Goal: Task Accomplishment & Management: Manage account settings

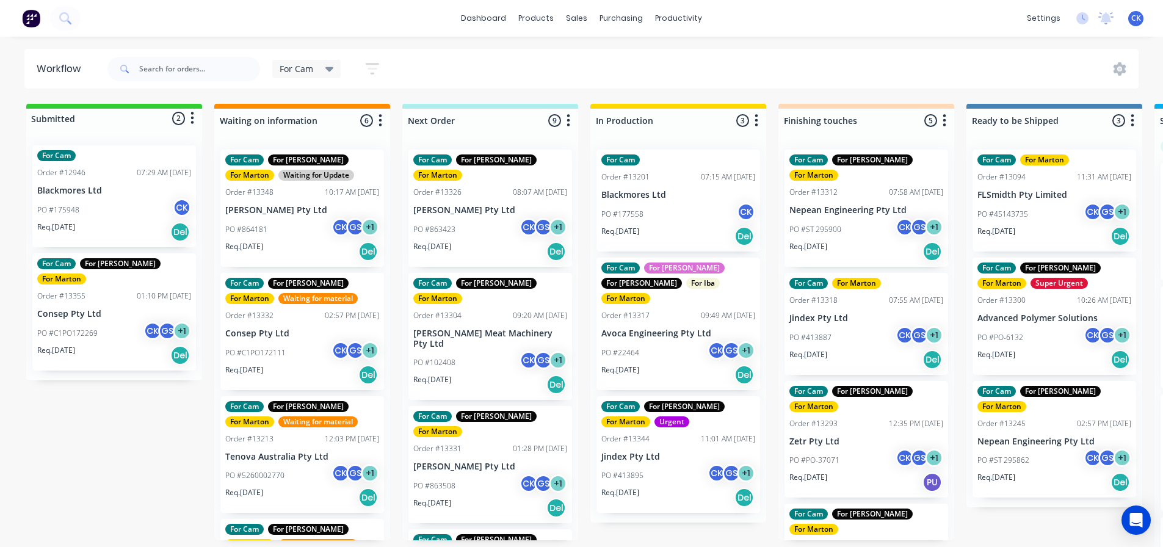
scroll to position [143, 0]
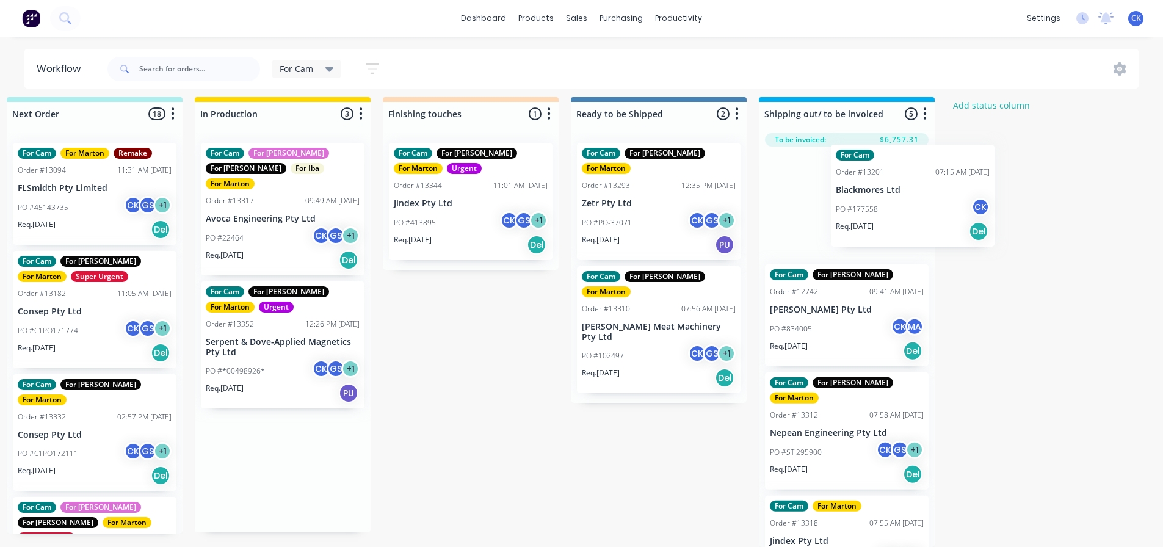
scroll to position [16, 396]
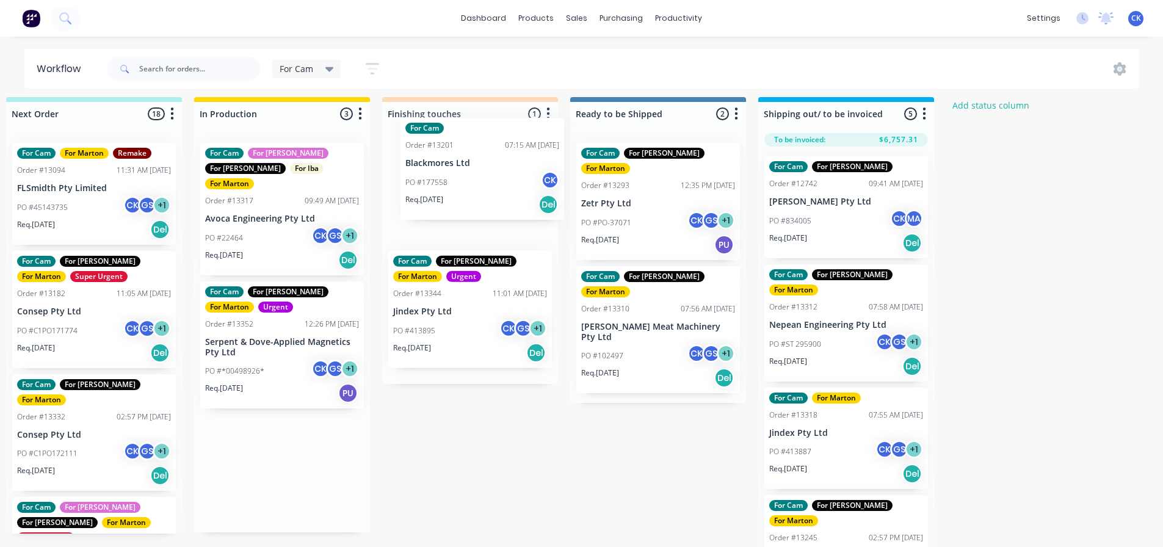
drag, startPoint x: 640, startPoint y: 187, endPoint x: 446, endPoint y: 171, distance: 195.4
click at [446, 171] on div "Submitted 1 Status colour #32CD32 hex #32CD32 Save Cancel Summaries Total order…" at bounding box center [436, 322] width 1682 height 450
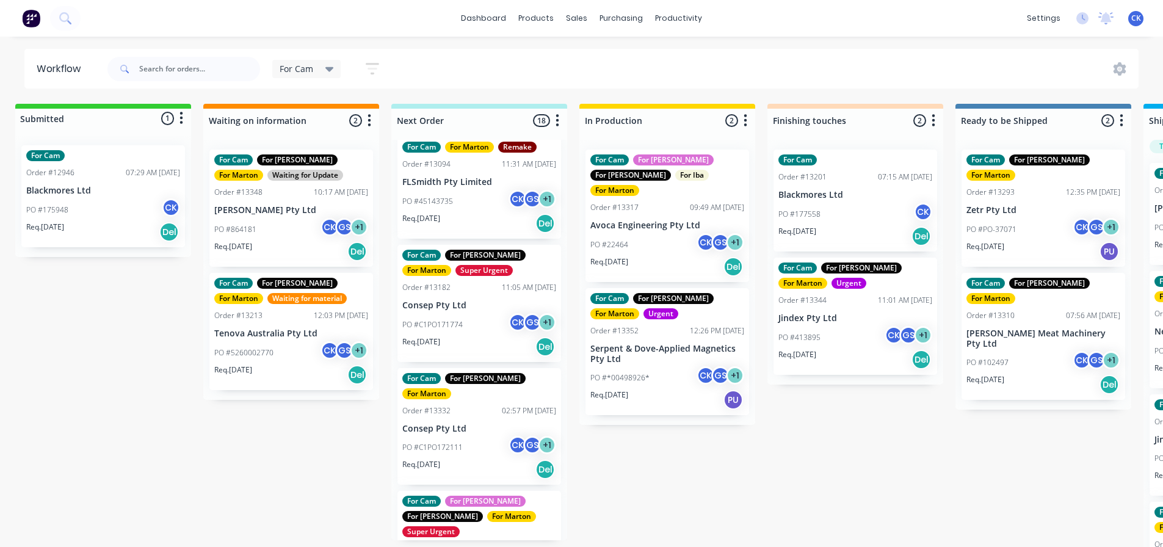
scroll to position [0, 0]
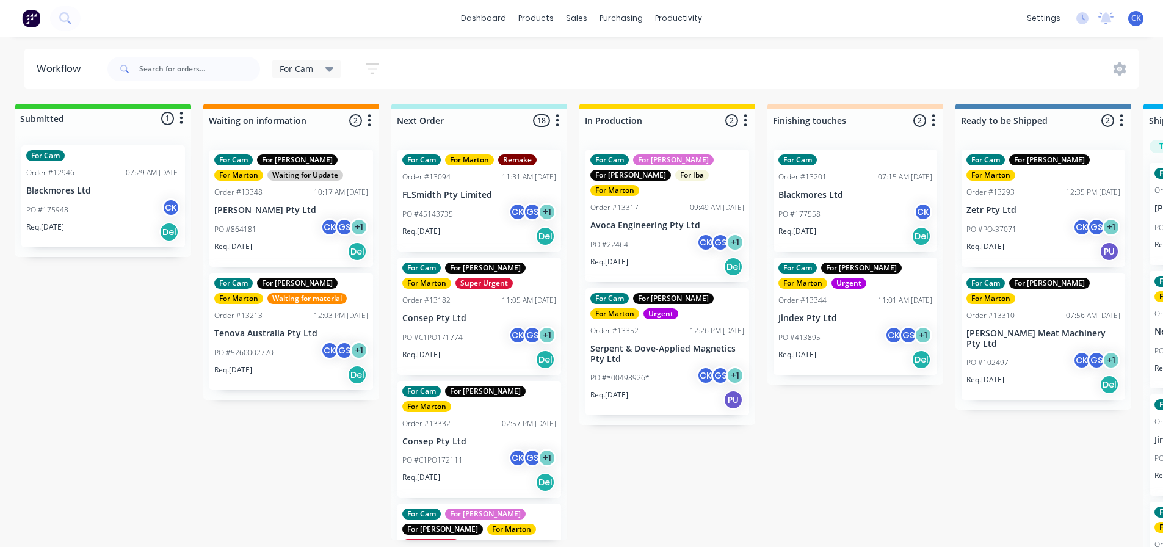
click at [460, 305] on div "Order #13182 11:05 AM 26/09/25" at bounding box center [479, 300] width 154 height 11
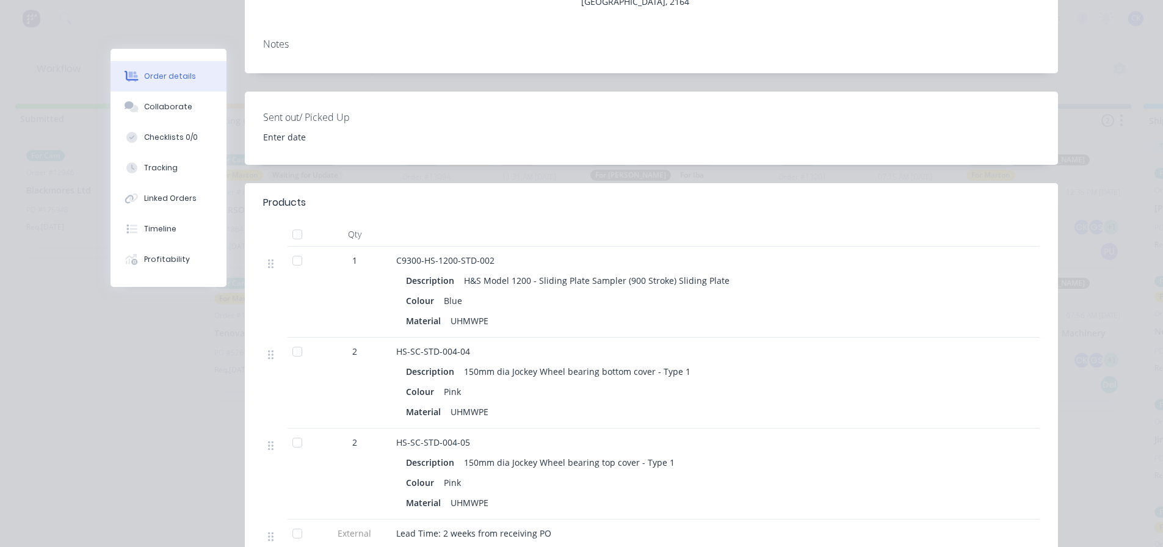
scroll to position [305, 0]
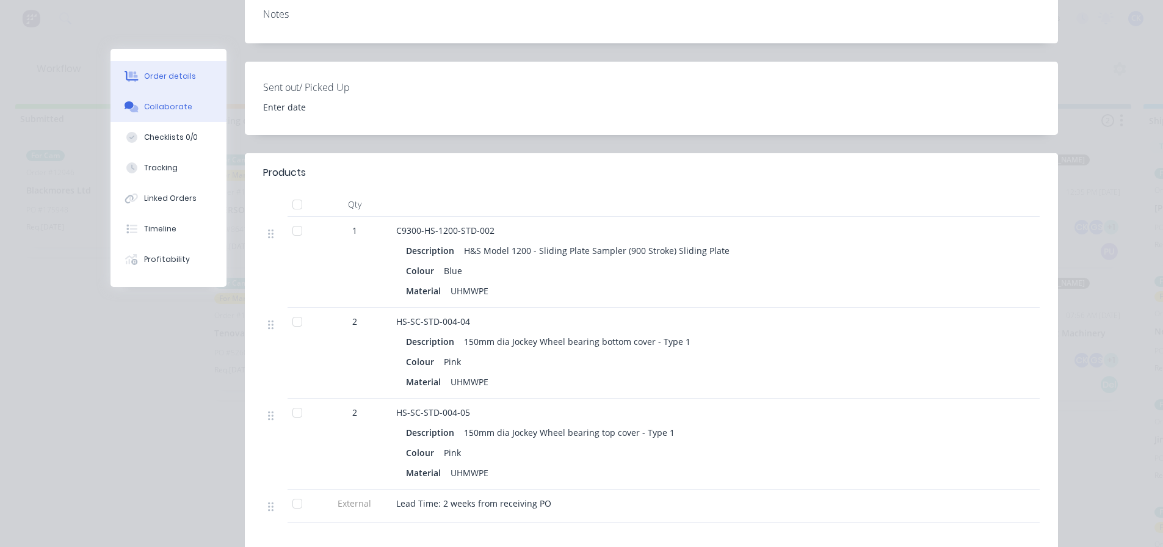
click at [183, 113] on button "Collaborate" at bounding box center [168, 107] width 116 height 31
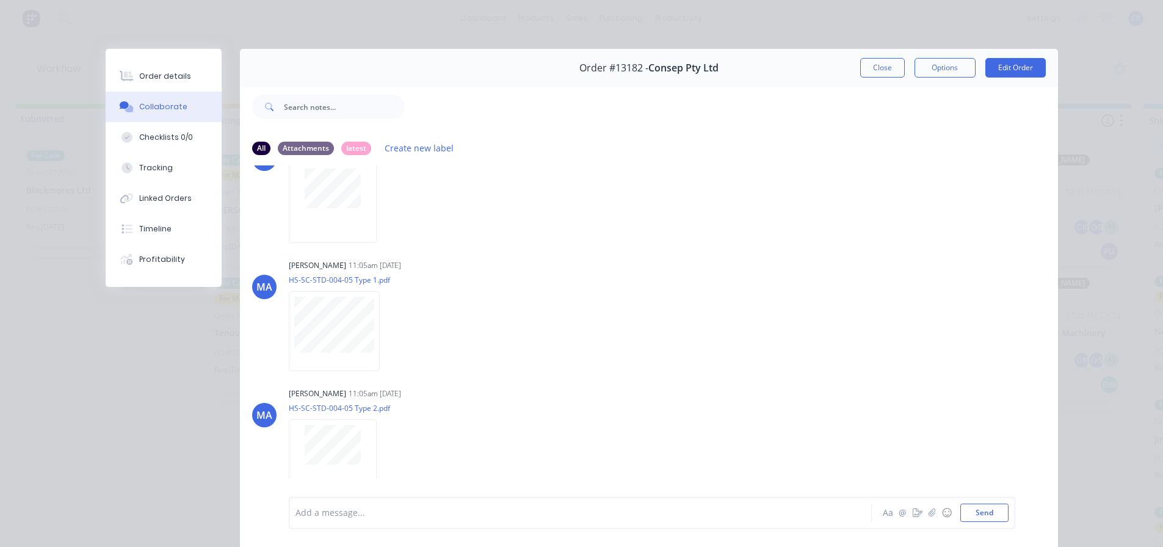
scroll to position [184, 0]
drag, startPoint x: 892, startPoint y: 70, endPoint x: 871, endPoint y: 73, distance: 21.6
click at [892, 70] on button "Close" at bounding box center [882, 68] width 45 height 20
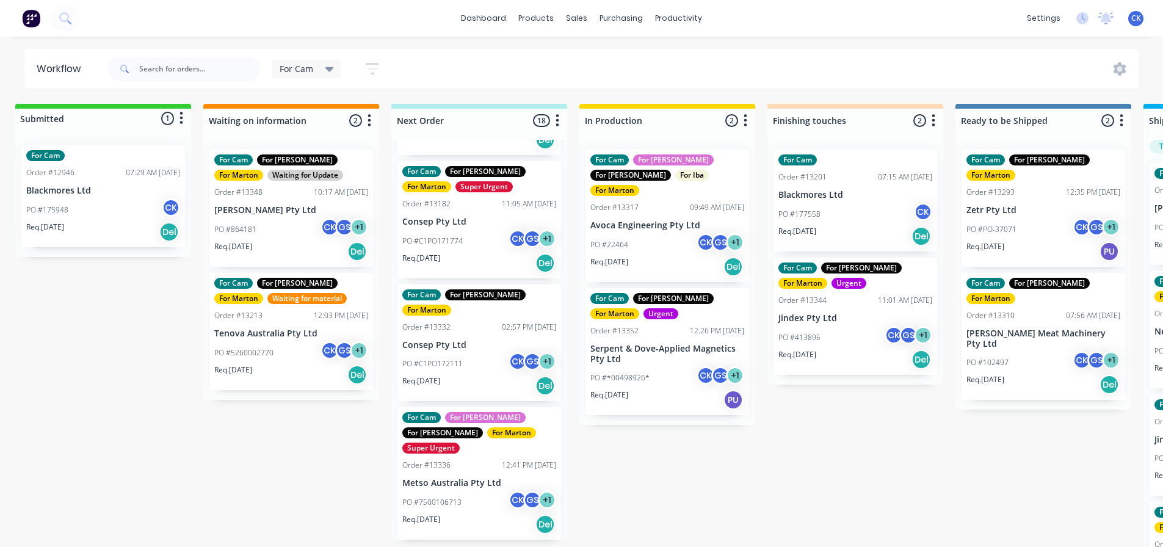
scroll to position [0, 0]
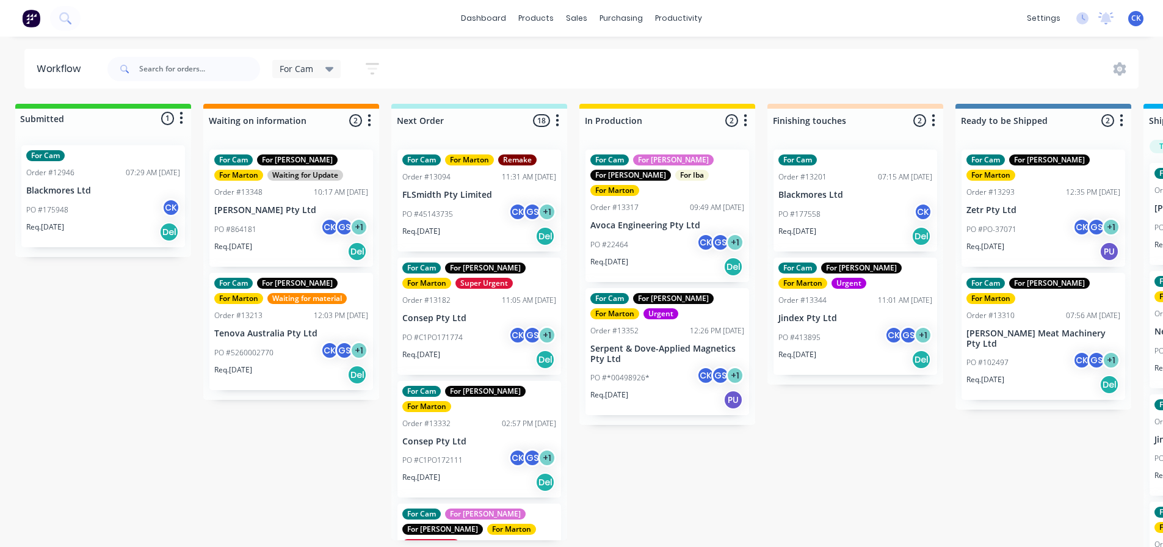
click at [479, 239] on div "Req. 01/08/25 Del" at bounding box center [479, 236] width 154 height 21
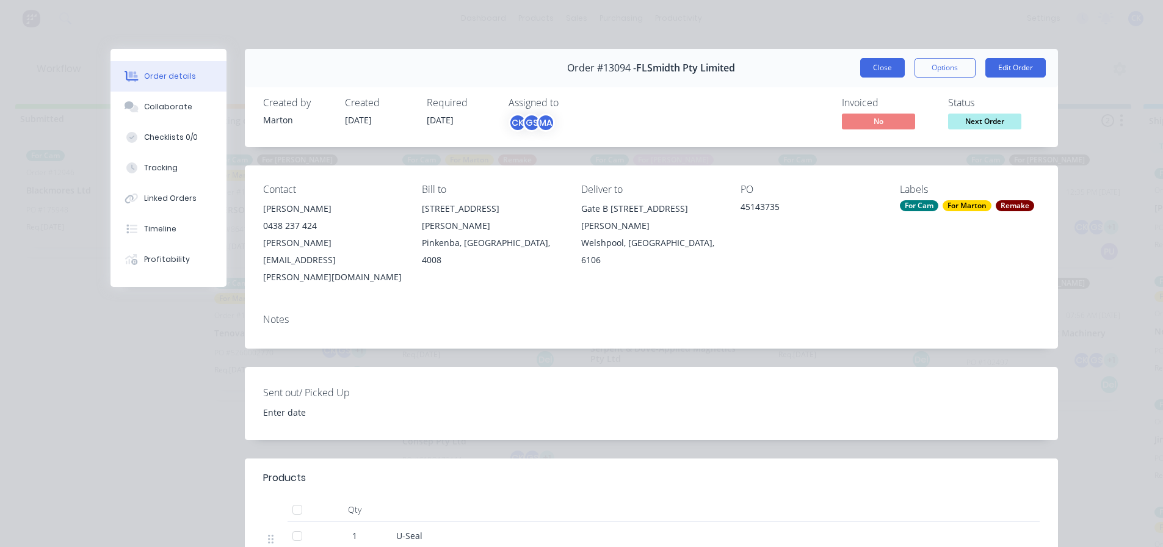
click at [874, 68] on button "Close" at bounding box center [882, 68] width 45 height 20
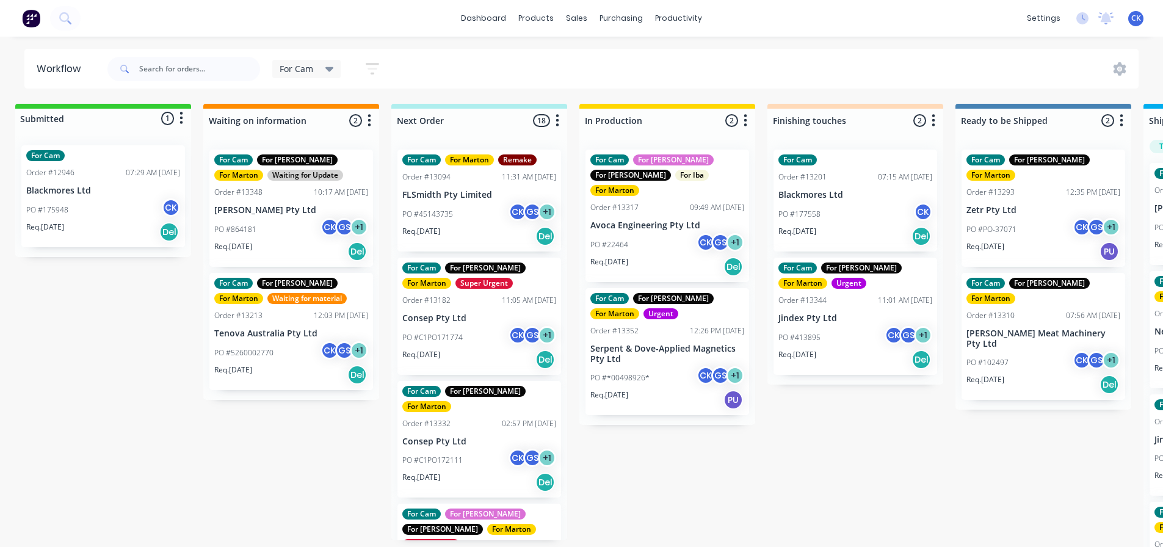
click at [479, 213] on div "PO #45143735 CK GS + 1" at bounding box center [479, 214] width 154 height 23
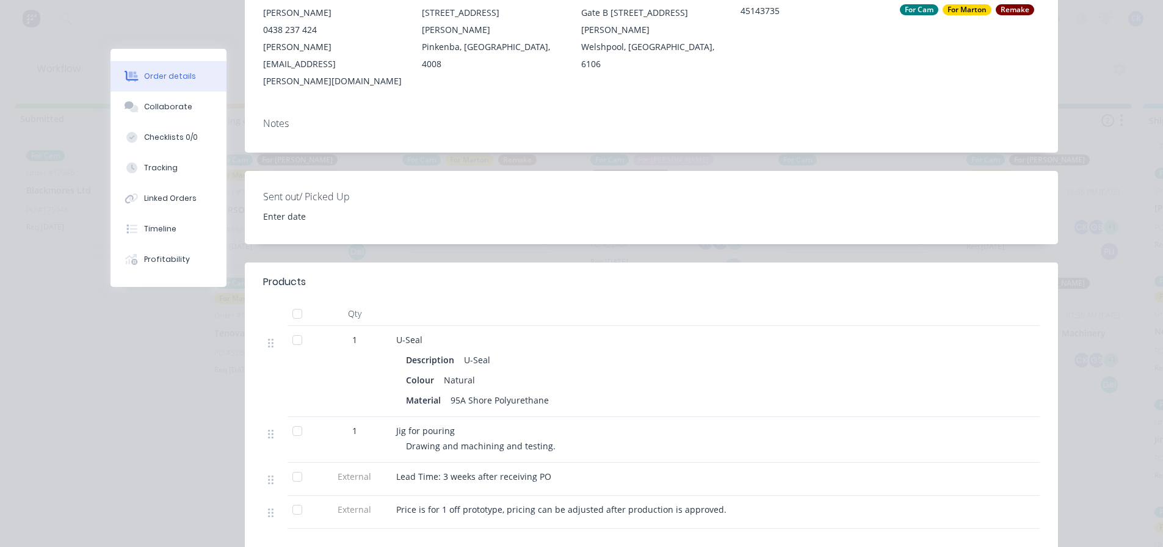
scroll to position [244, 0]
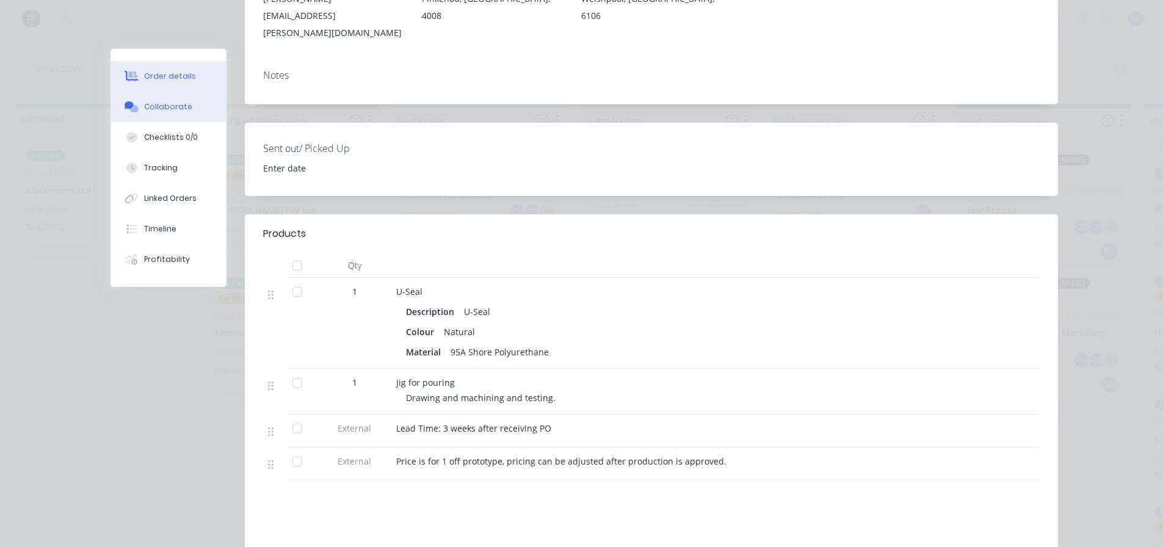
click at [172, 106] on div "Collaborate" at bounding box center [168, 106] width 48 height 11
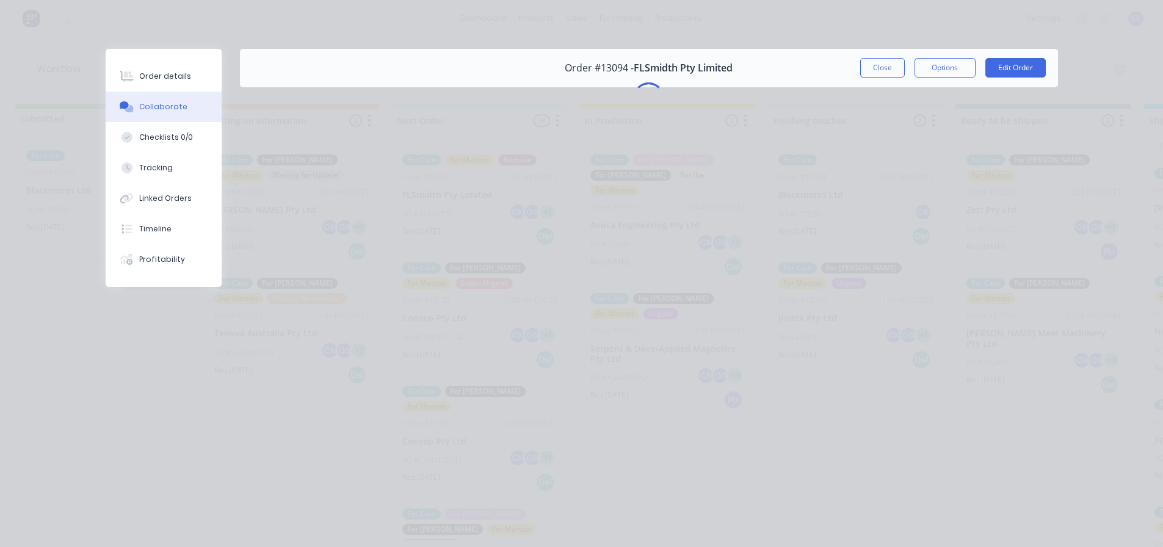
scroll to position [0, 0]
click at [874, 71] on button "Close" at bounding box center [882, 68] width 45 height 20
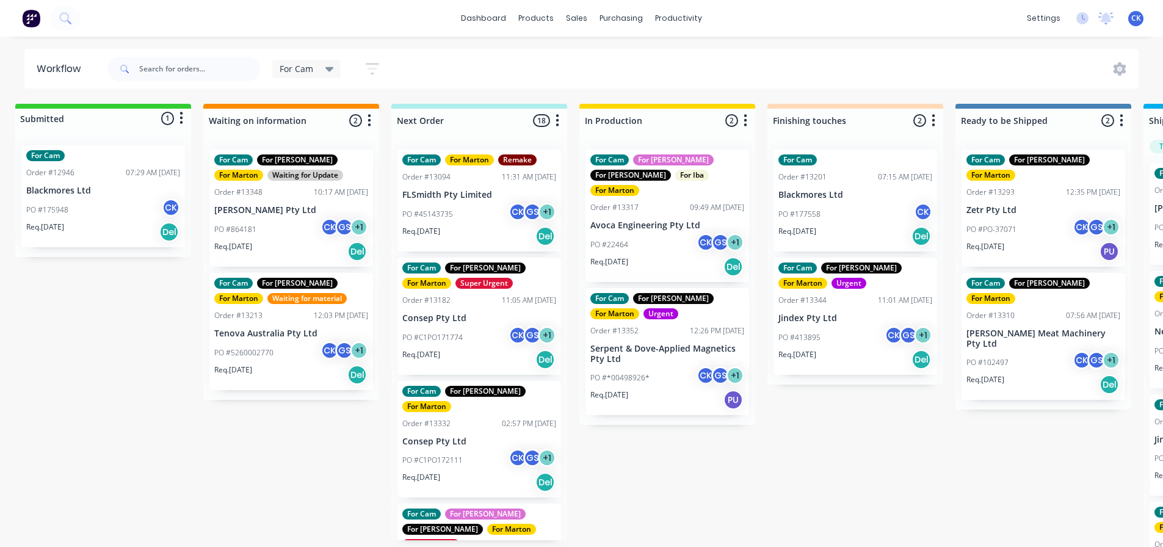
click at [460, 306] on div "For Cam For Gary For Marton Super Urgent Order #13182 11:05 AM 26/09/25 Consep …" at bounding box center [479, 316] width 164 height 117
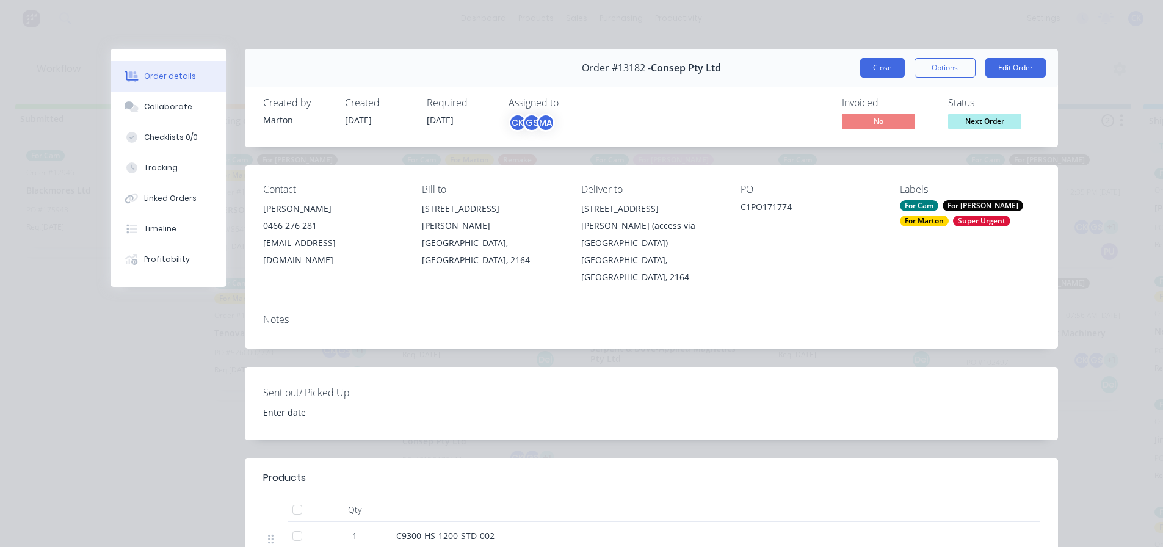
click at [873, 71] on button "Close" at bounding box center [882, 68] width 45 height 20
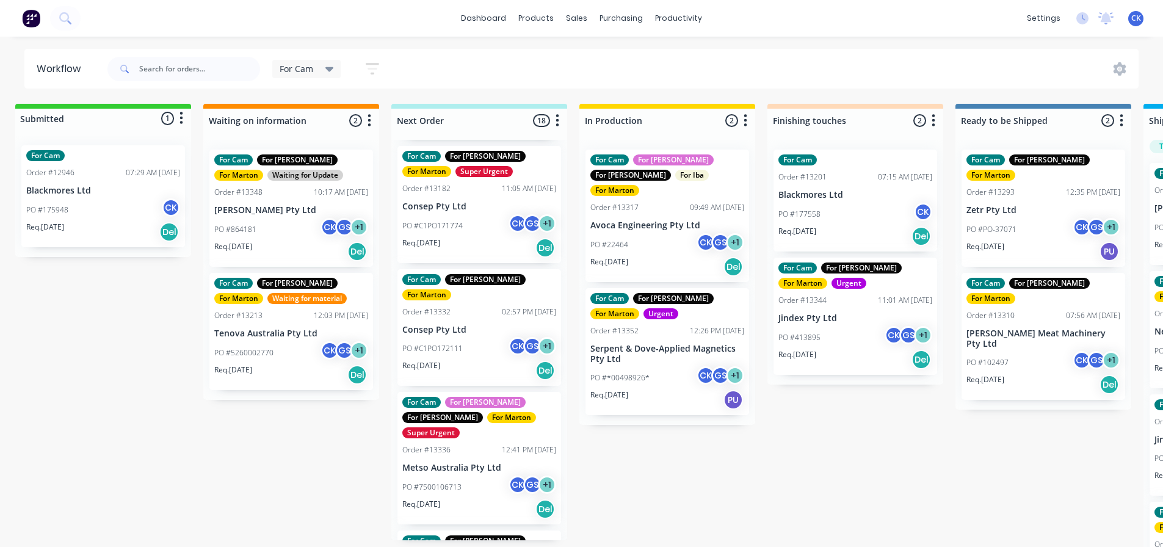
scroll to position [122, 0]
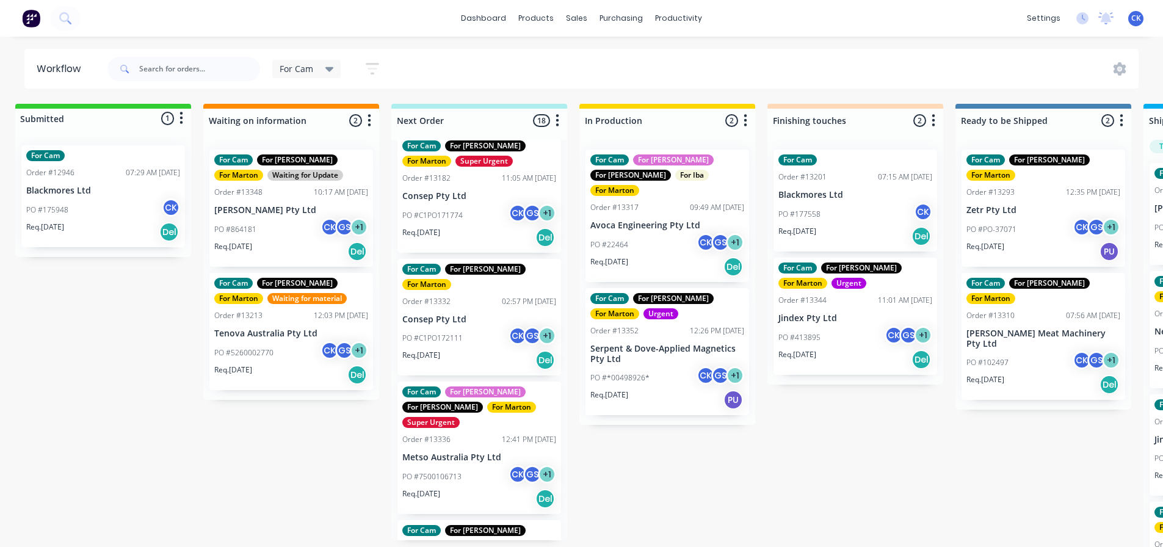
click at [477, 350] on div "Req. 30/09/25 Del" at bounding box center [479, 360] width 154 height 21
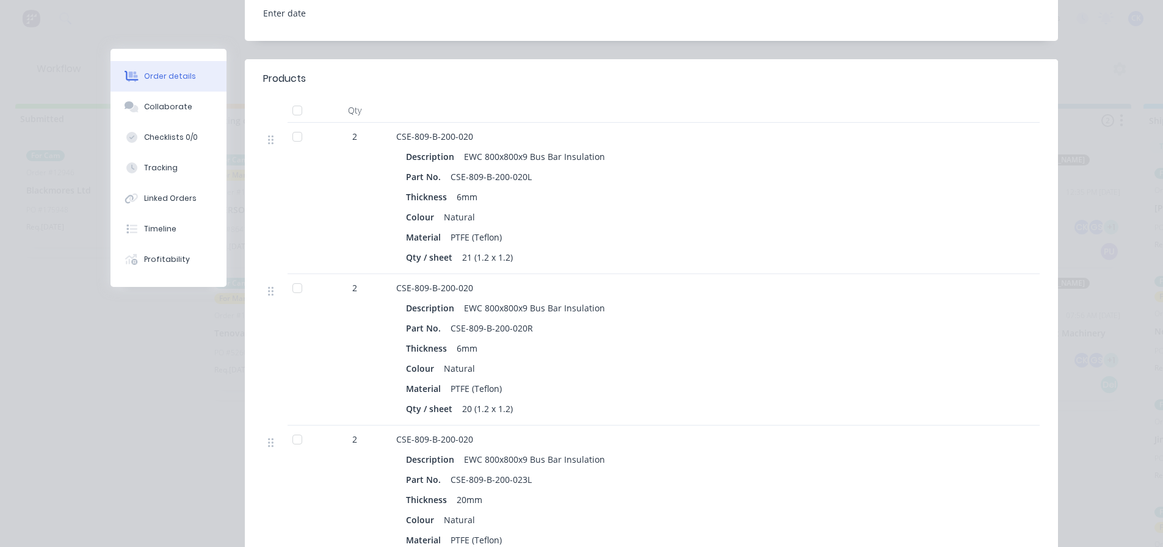
scroll to position [427, 0]
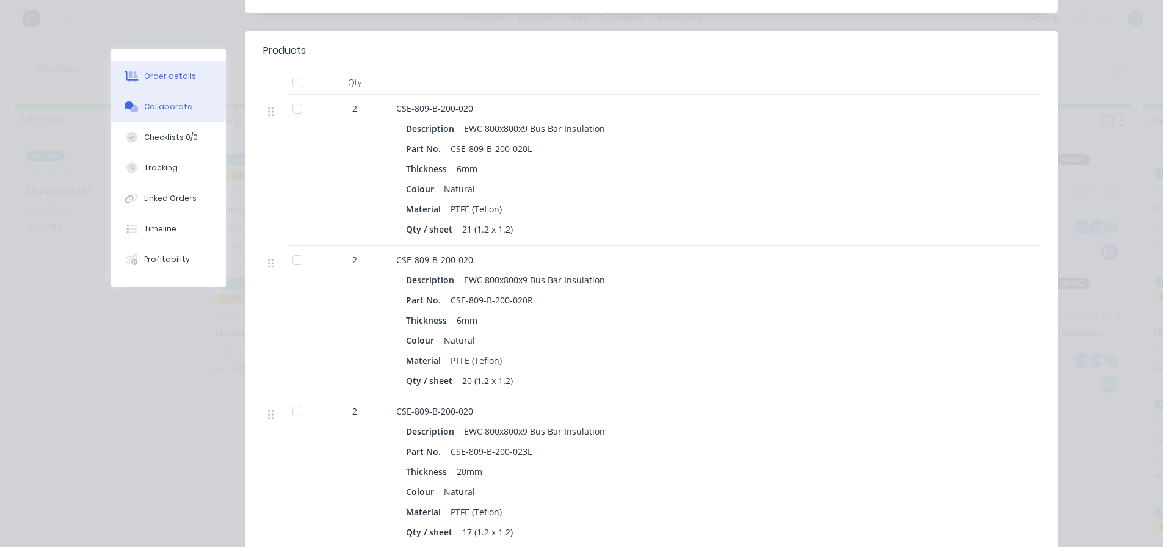
click at [161, 109] on div "Collaborate" at bounding box center [168, 106] width 48 height 11
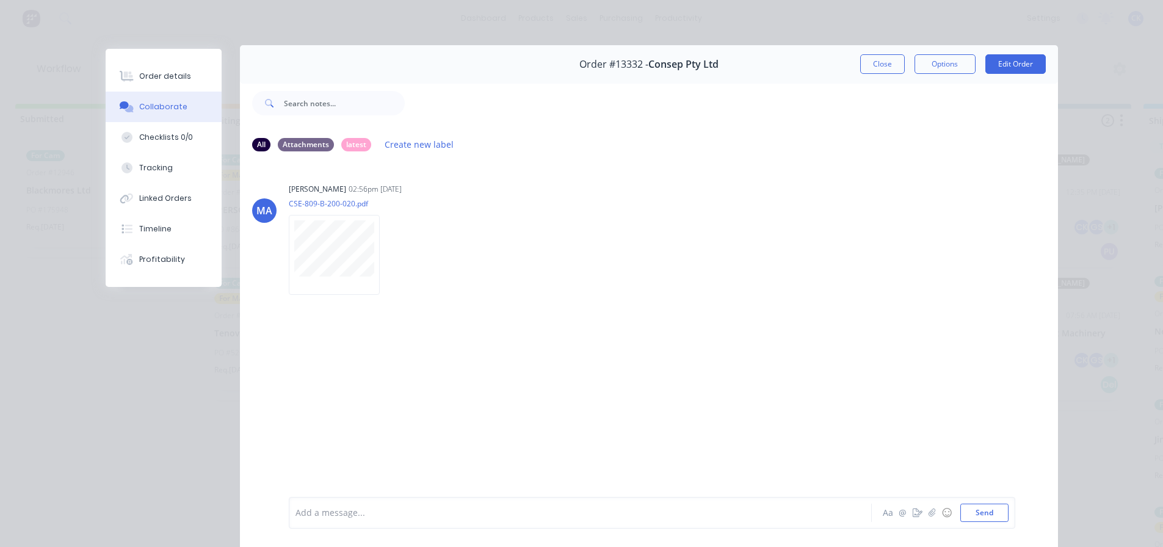
scroll to position [0, 0]
click at [866, 68] on button "Close" at bounding box center [882, 68] width 45 height 20
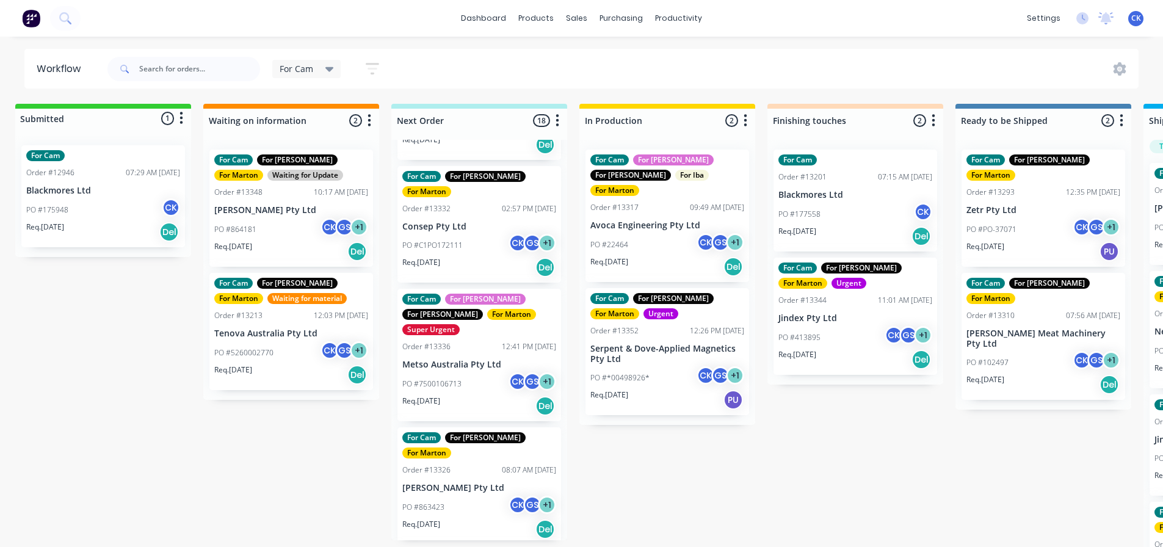
scroll to position [244, 0]
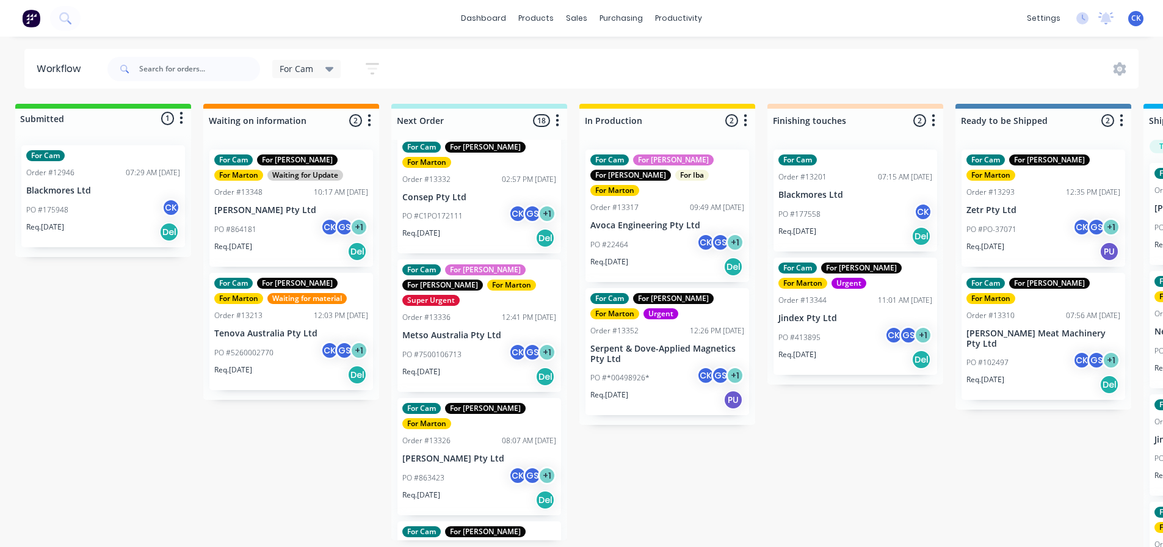
click at [458, 366] on div "Req. 01/10/25 Del" at bounding box center [479, 376] width 154 height 21
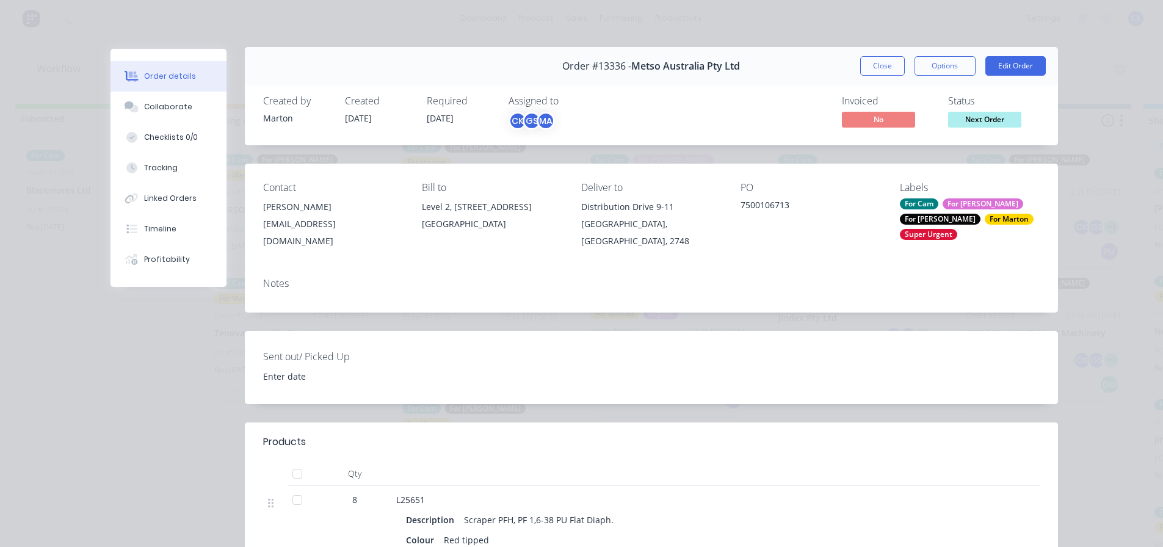
scroll to position [0, 0]
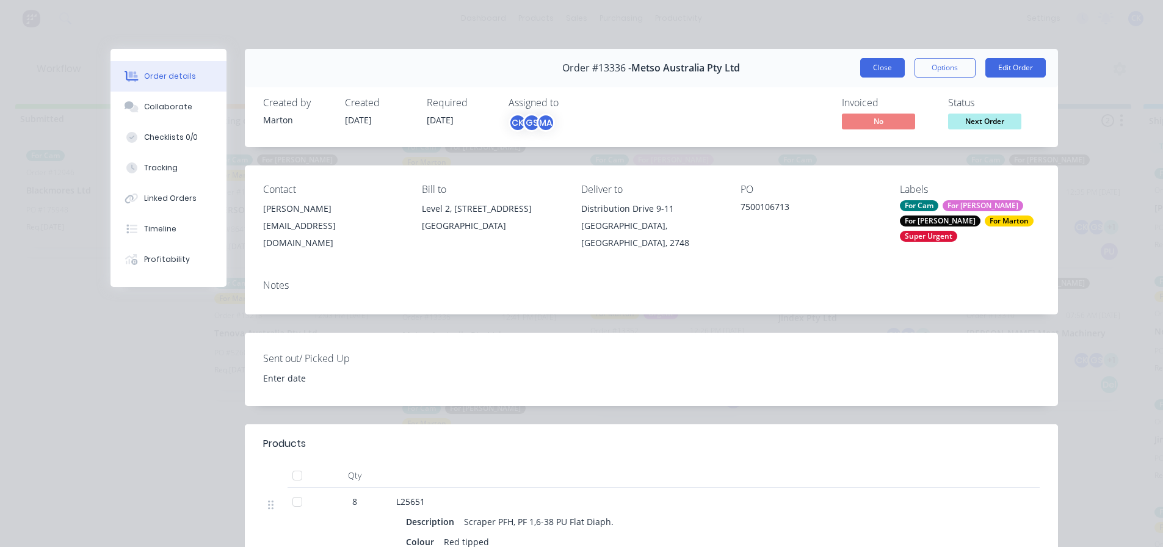
click at [867, 64] on button "Close" at bounding box center [882, 68] width 45 height 20
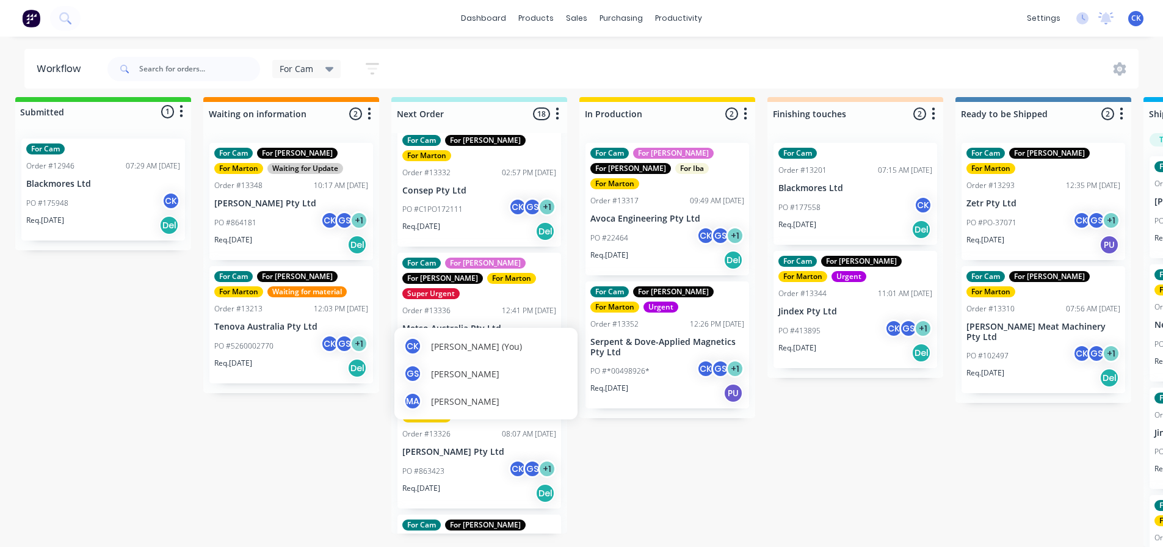
scroll to position [16, 11]
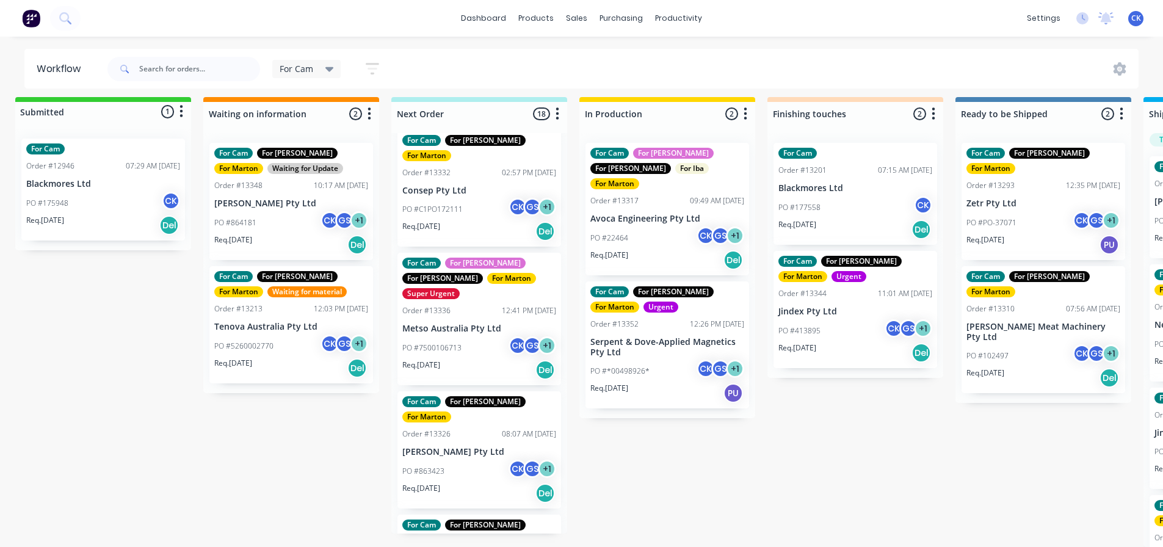
click at [475, 460] on div "PO #863423 CK GS + 1" at bounding box center [479, 471] width 154 height 23
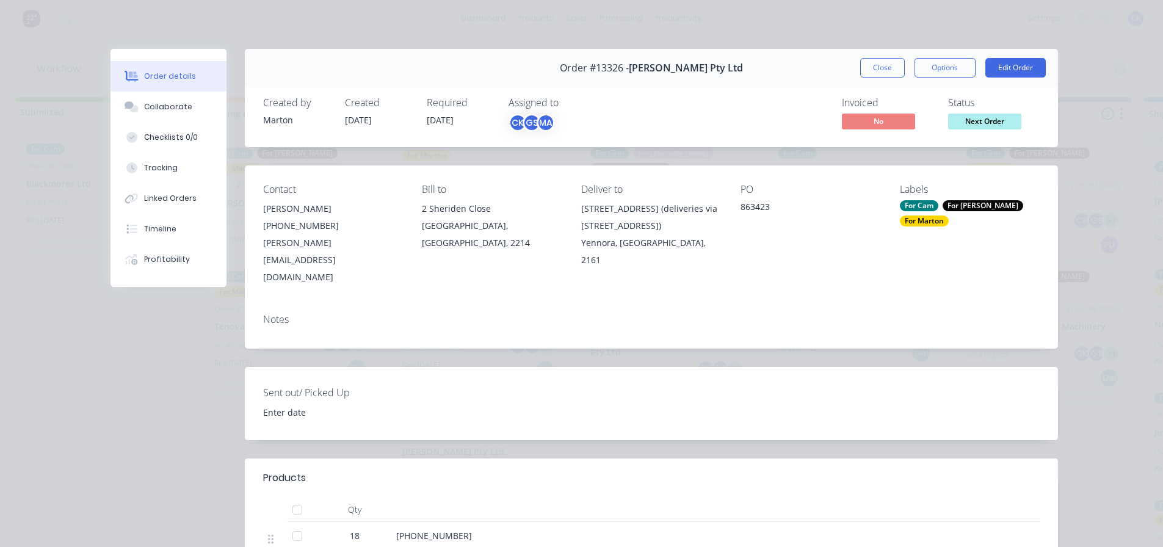
drag, startPoint x: 884, startPoint y: 71, endPoint x: 824, endPoint y: 129, distance: 83.3
click at [884, 71] on button "Close" at bounding box center [882, 68] width 45 height 20
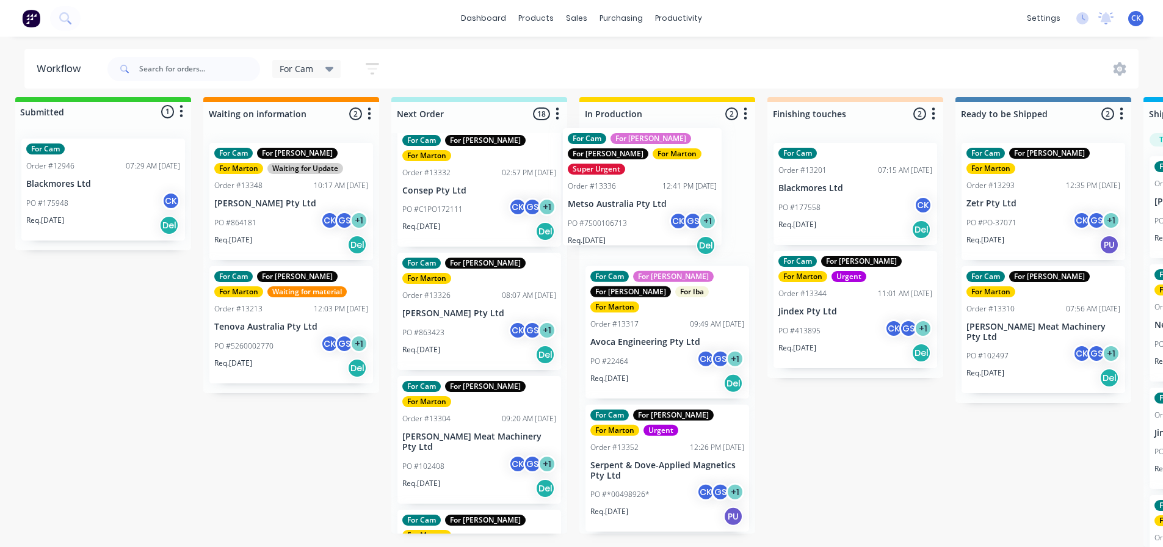
drag, startPoint x: 444, startPoint y: 322, endPoint x: 633, endPoint y: 211, distance: 219.1
click at [633, 211] on div "Submitted 1 Status colour #32CD32 hex #32CD32 Save Cancel Summaries Total order…" at bounding box center [821, 322] width 1682 height 450
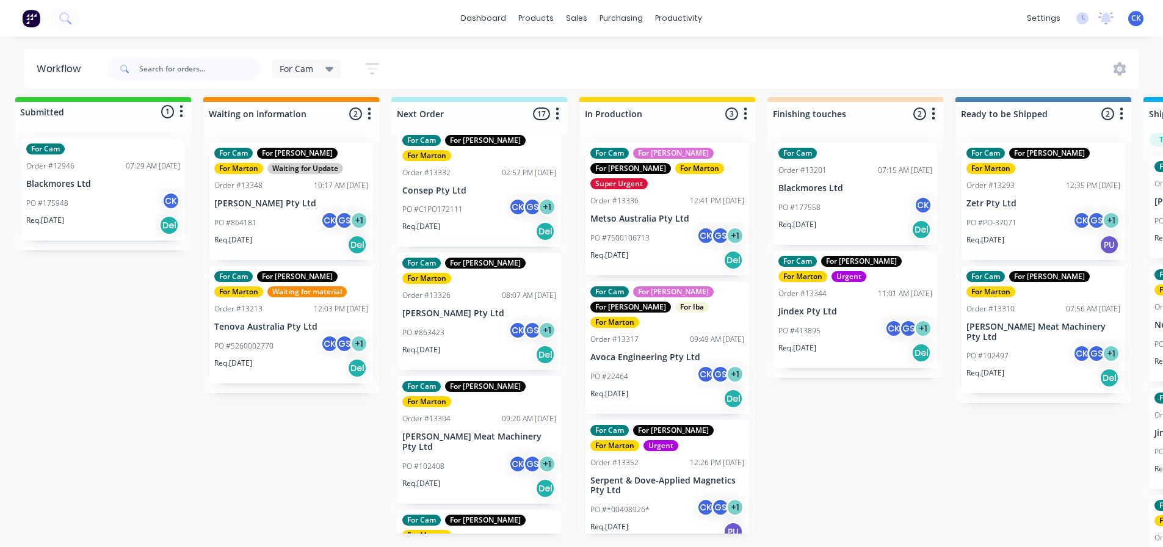
click at [453, 321] on div "PO #863423 CK GS + 1" at bounding box center [479, 332] width 154 height 23
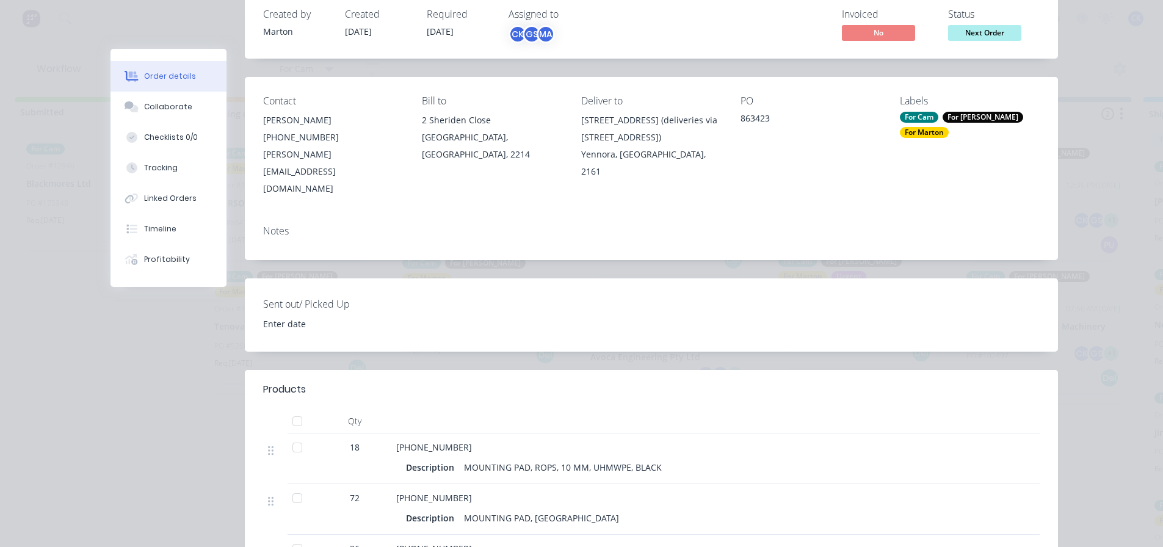
scroll to position [61, 0]
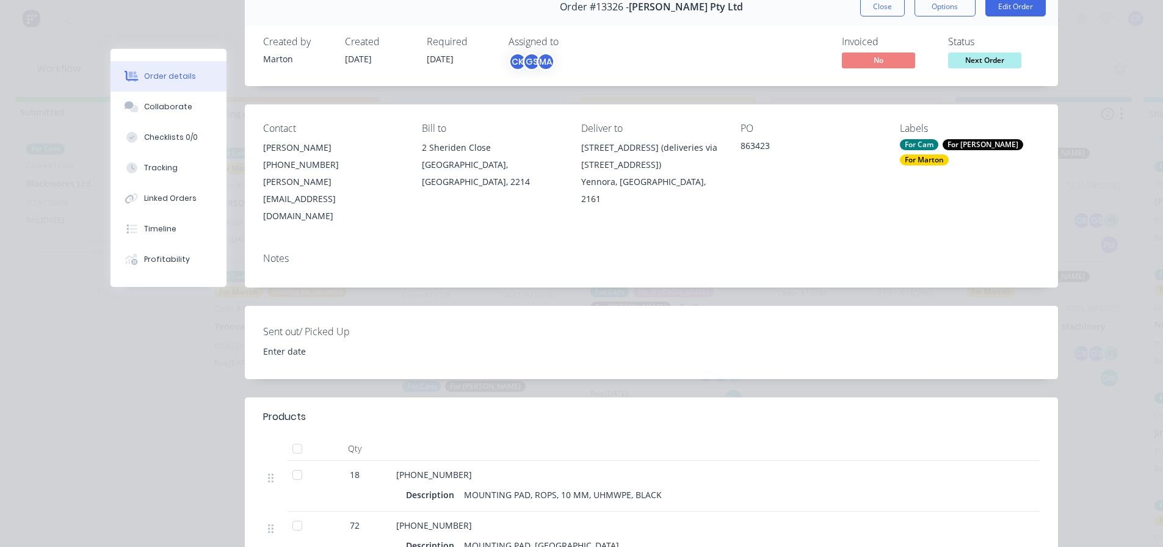
click at [869, 18] on div "Order #13326 - G.H. Varley Pty Ltd Close Options Edit Order" at bounding box center [651, 7] width 813 height 38
click at [875, 5] on button "Close" at bounding box center [882, 7] width 45 height 20
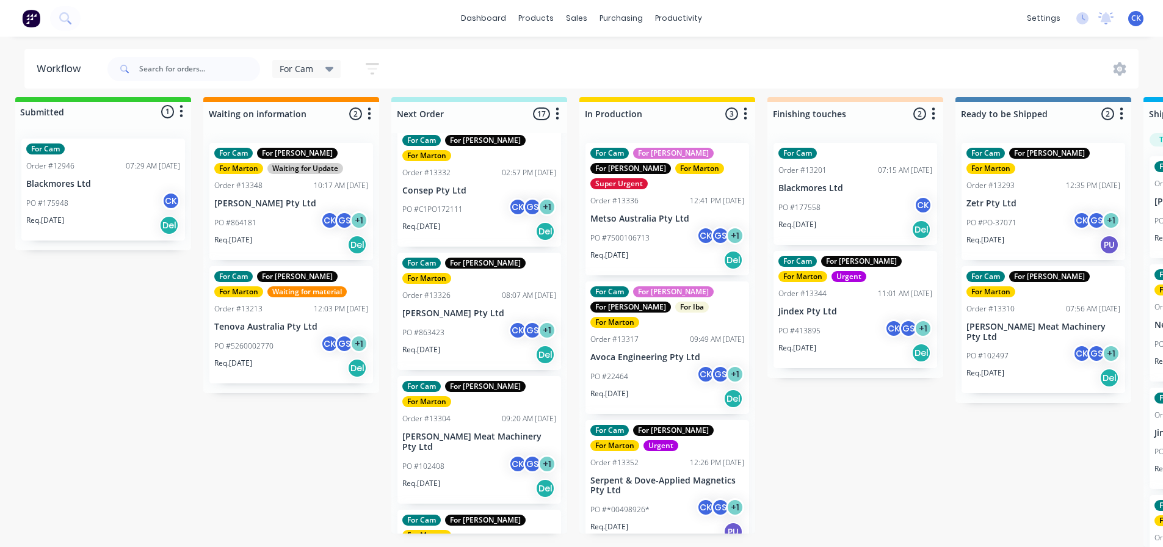
click at [458, 455] on div "PO #102408 CK GS + 1" at bounding box center [479, 466] width 154 height 23
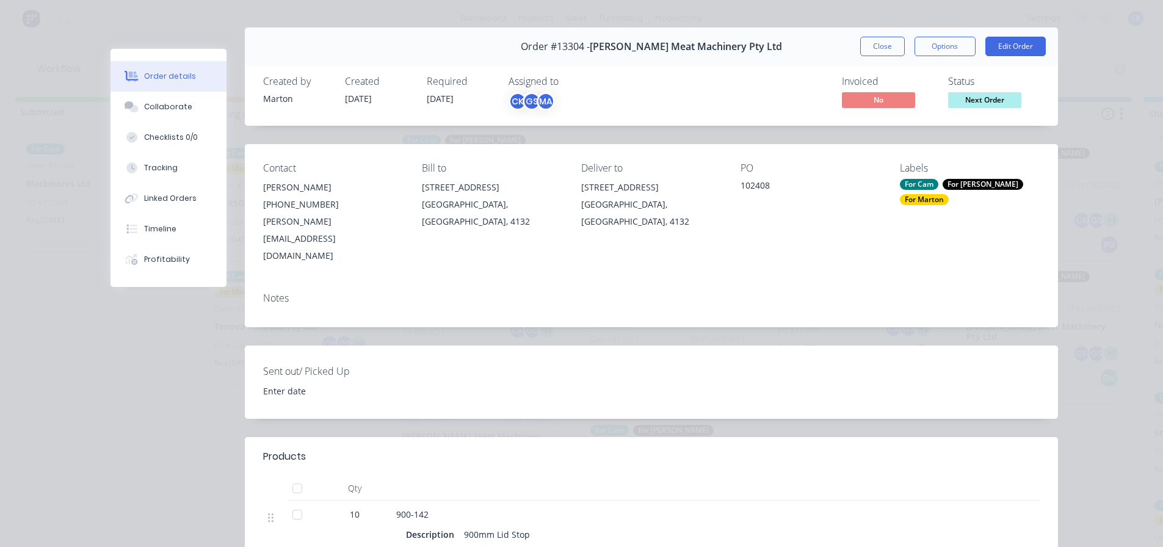
scroll to position [0, 0]
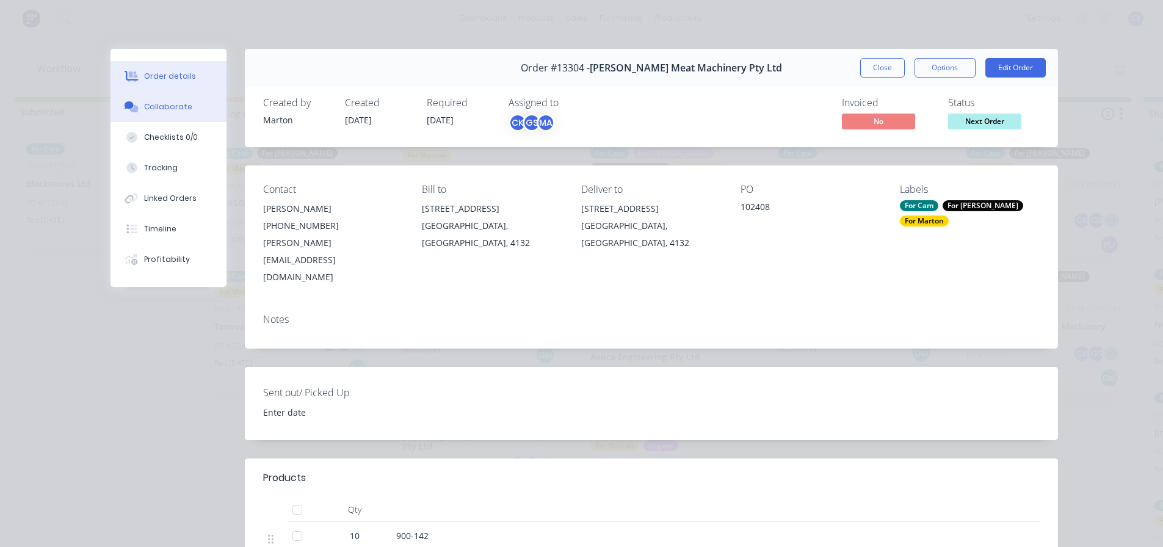
click at [184, 117] on button "Collaborate" at bounding box center [168, 107] width 116 height 31
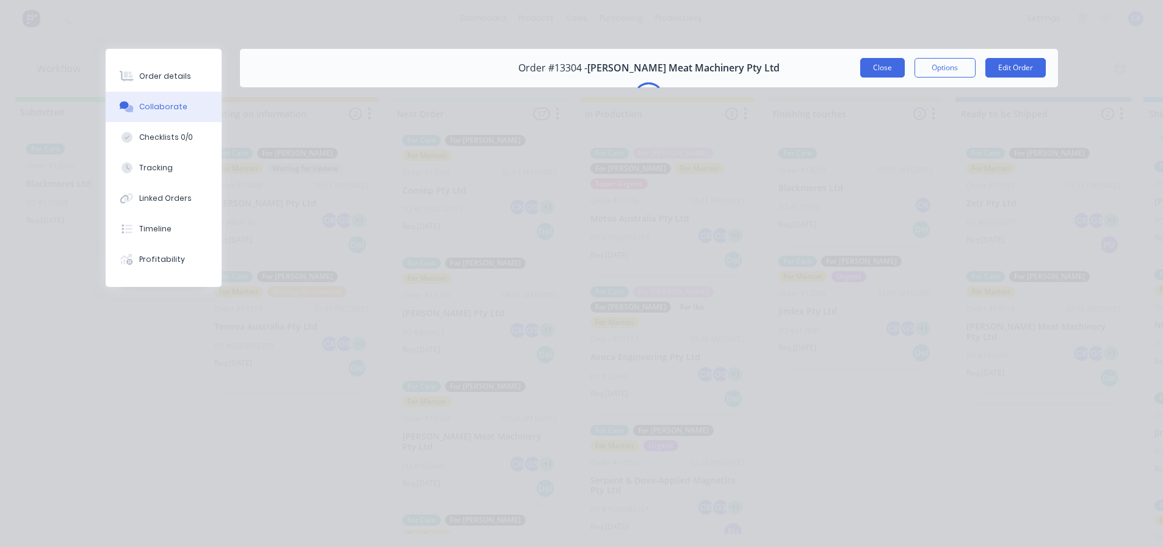
click at [885, 69] on button "Close" at bounding box center [882, 68] width 45 height 20
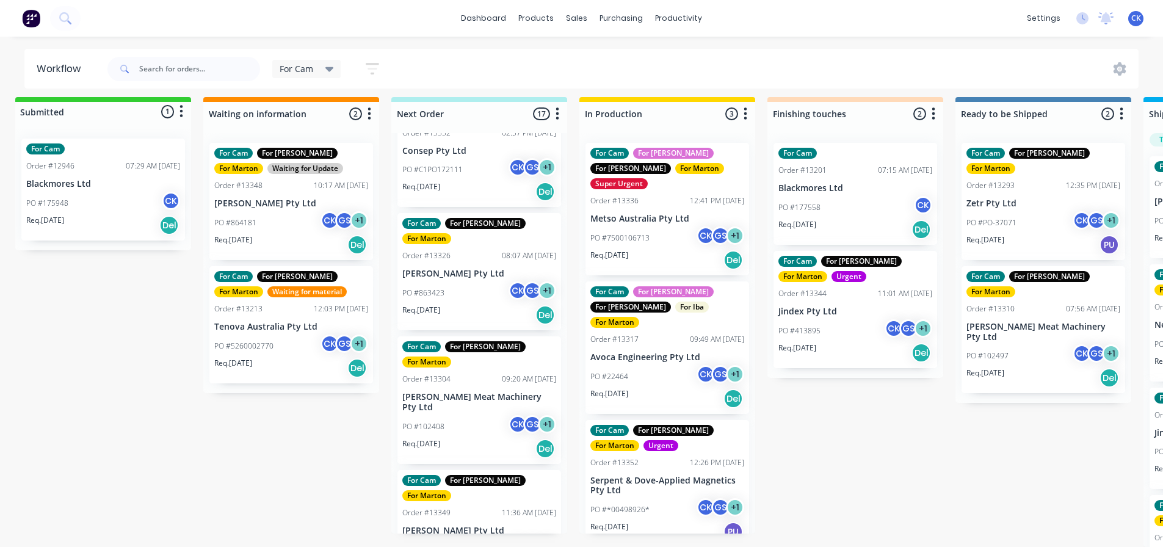
scroll to position [305, 0]
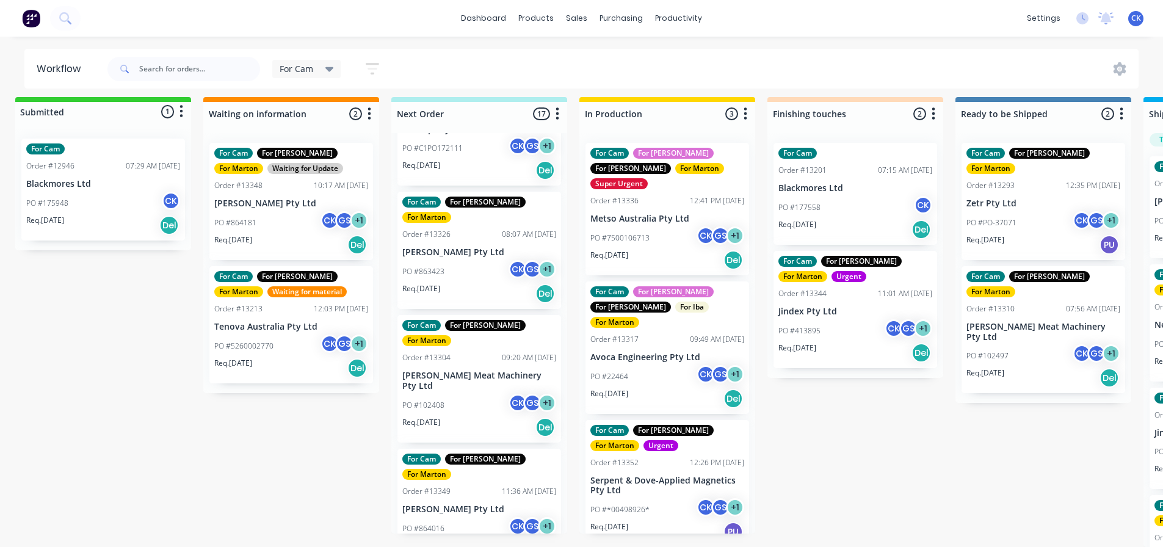
click at [465, 517] on div "PO #864016 CK GS + 1" at bounding box center [479, 528] width 154 height 23
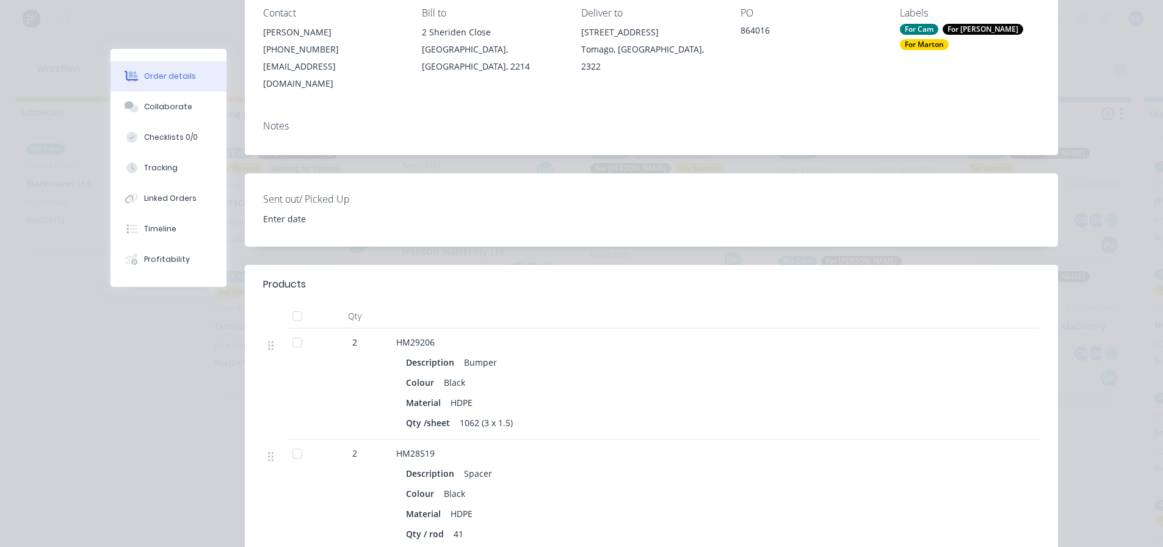
scroll to position [183, 0]
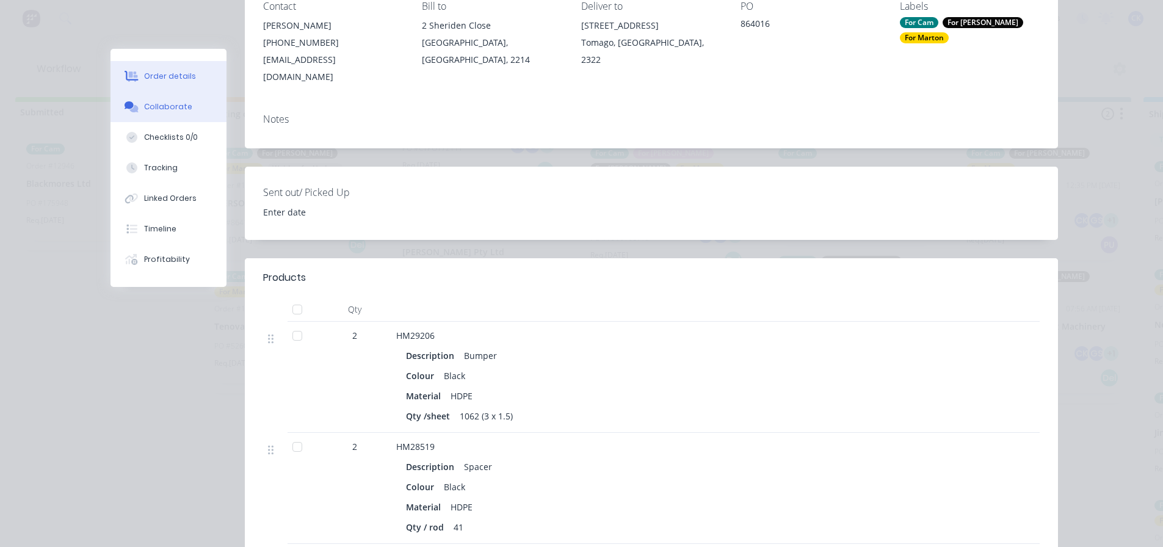
click at [166, 114] on button "Collaborate" at bounding box center [168, 107] width 116 height 31
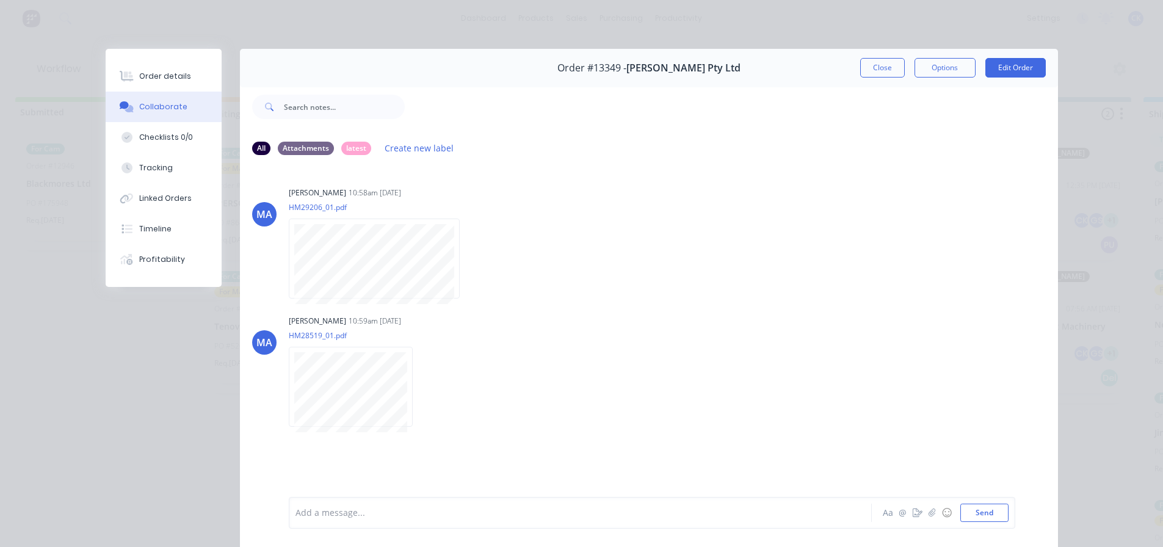
drag, startPoint x: 881, startPoint y: 69, endPoint x: 842, endPoint y: 84, distance: 41.4
click at [881, 68] on button "Close" at bounding box center [882, 68] width 45 height 20
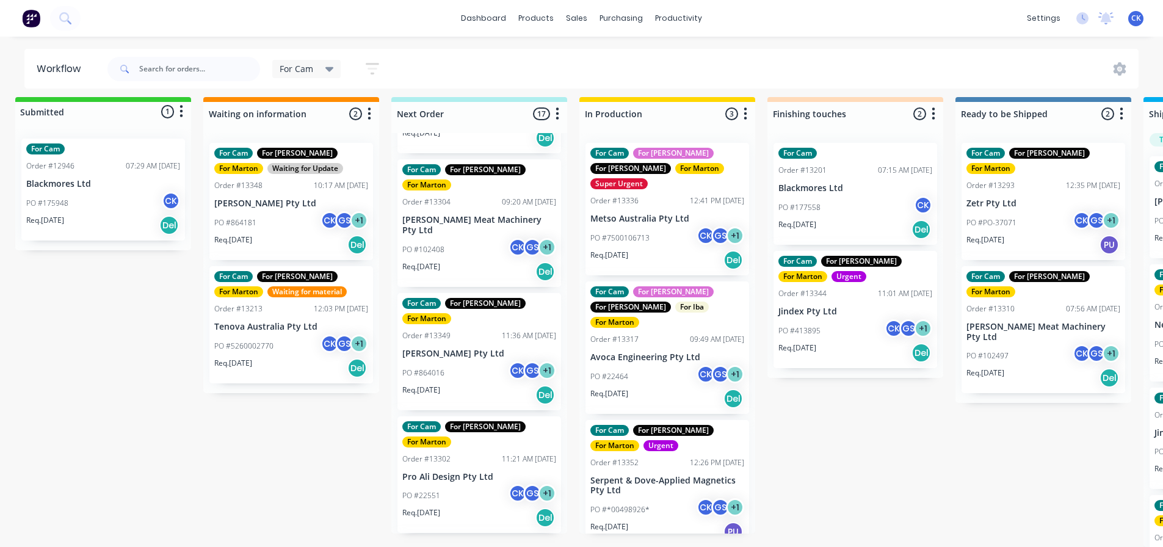
scroll to position [488, 0]
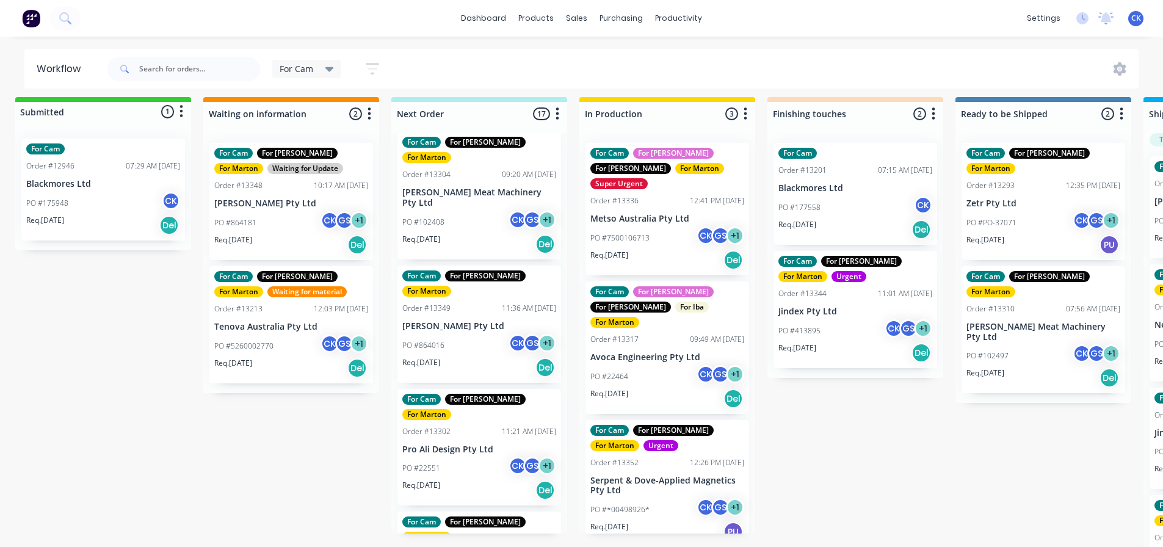
click at [457, 457] on div "PO #22551 CK GS + 1" at bounding box center [479, 468] width 154 height 23
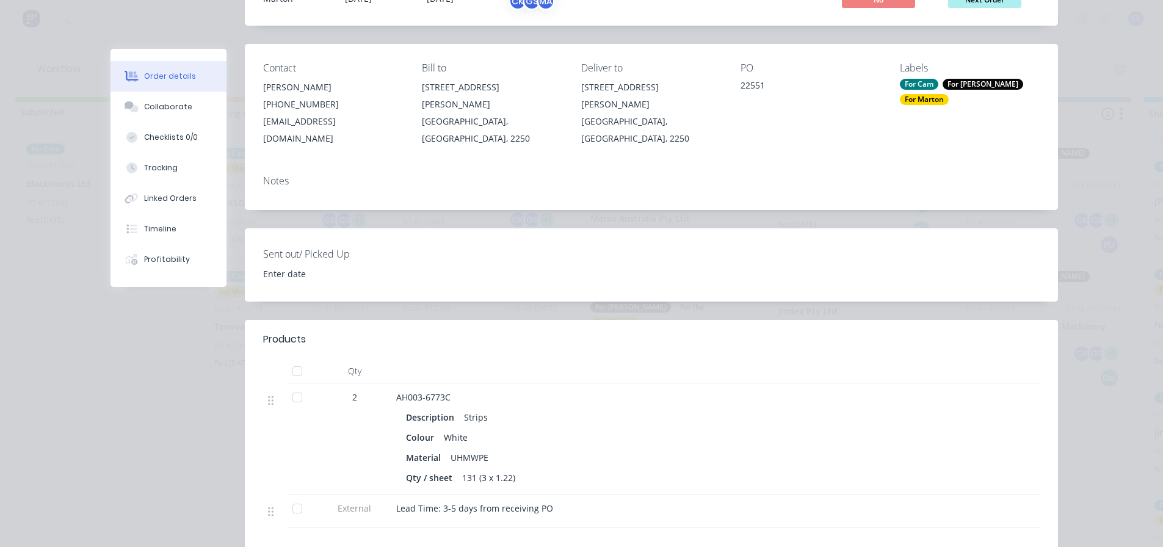
scroll to position [122, 0]
click at [187, 110] on button "Collaborate" at bounding box center [168, 107] width 116 height 31
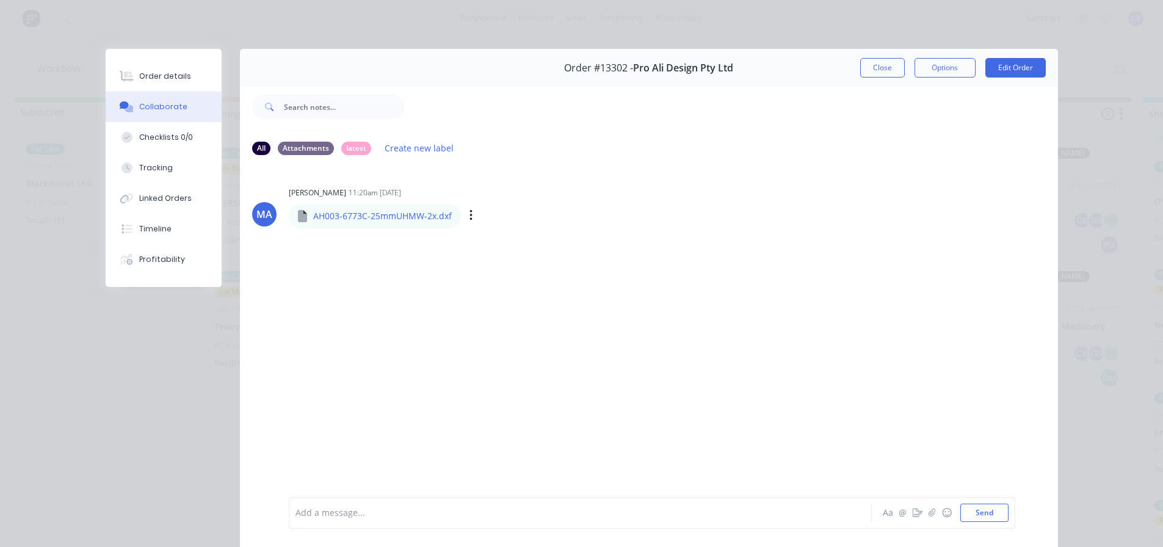
click at [369, 217] on p "AH003-6773C-25mmUHMW-2x.dxf" at bounding box center [382, 216] width 139 height 12
click at [308, 214] on div "AH003-6773C-25mmUHMW-2x.dxf" at bounding box center [375, 216] width 172 height 24
drag, startPoint x: 299, startPoint y: 219, endPoint x: 331, endPoint y: 219, distance: 31.7
click at [300, 219] on icon at bounding box center [302, 216] width 9 height 12
click at [332, 219] on p "AH003-6773C-25mmUHMW-2x.dxf" at bounding box center [382, 216] width 139 height 12
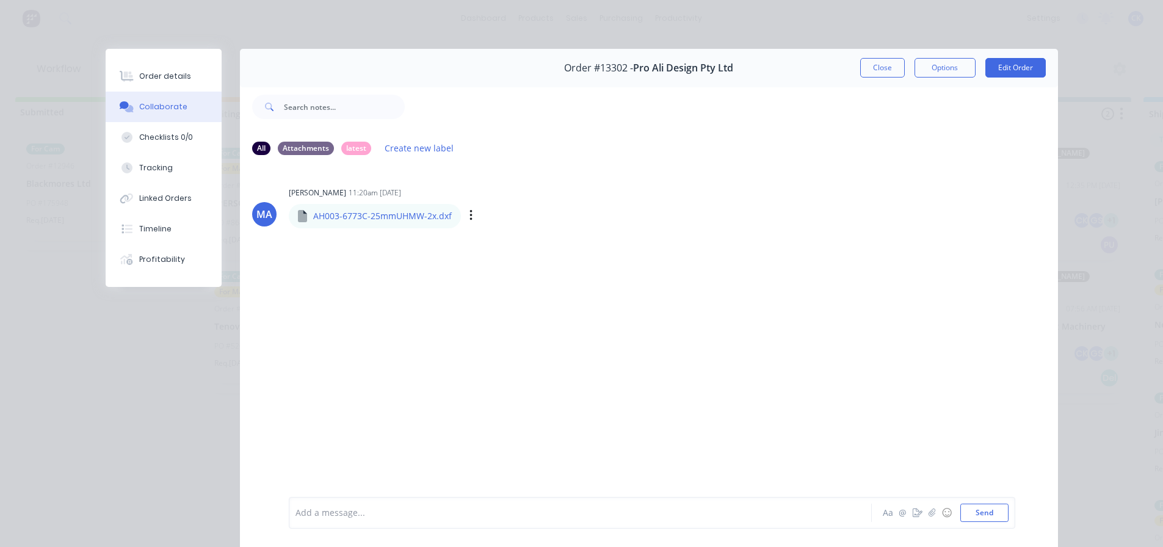
click at [358, 219] on p "AH003-6773C-25mmUHMW-2x.dxf" at bounding box center [382, 216] width 139 height 12
click at [366, 220] on p "AH003-6773C-25mmUHMW-2x.dxf" at bounding box center [382, 216] width 139 height 12
click at [377, 219] on p "AH003-6773C-25mmUHMW-2x.dxf" at bounding box center [382, 216] width 139 height 12
click at [379, 219] on p "AH003-6773C-25mmUHMW-2x.dxf" at bounding box center [382, 216] width 139 height 12
click at [433, 210] on div "AH003-6773C-25mmUHMW-2x.dxf" at bounding box center [443, 207] width 308 height 11
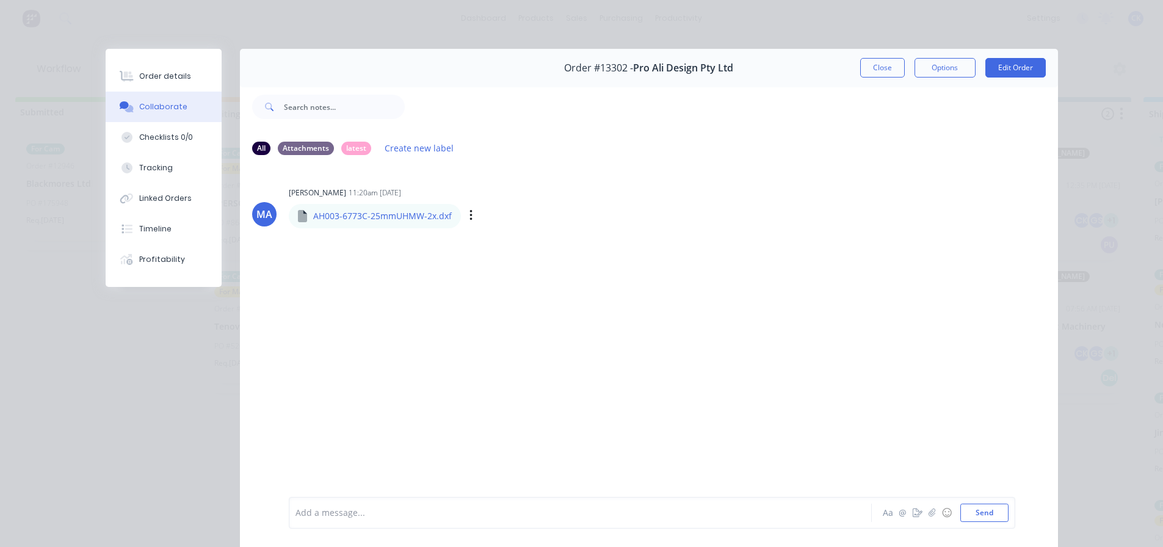
click at [444, 214] on p "AH003-6773C-25mmUHMW-2x.dxf" at bounding box center [382, 216] width 139 height 12
click at [443, 214] on p "AH003-6773C-25mmUHMW-2x.dxf" at bounding box center [382, 216] width 139 height 12
click at [443, 215] on p "AH003-6773C-25mmUHMW-2x.dxf" at bounding box center [382, 216] width 139 height 12
drag, startPoint x: 443, startPoint y: 215, endPoint x: 307, endPoint y: 223, distance: 135.7
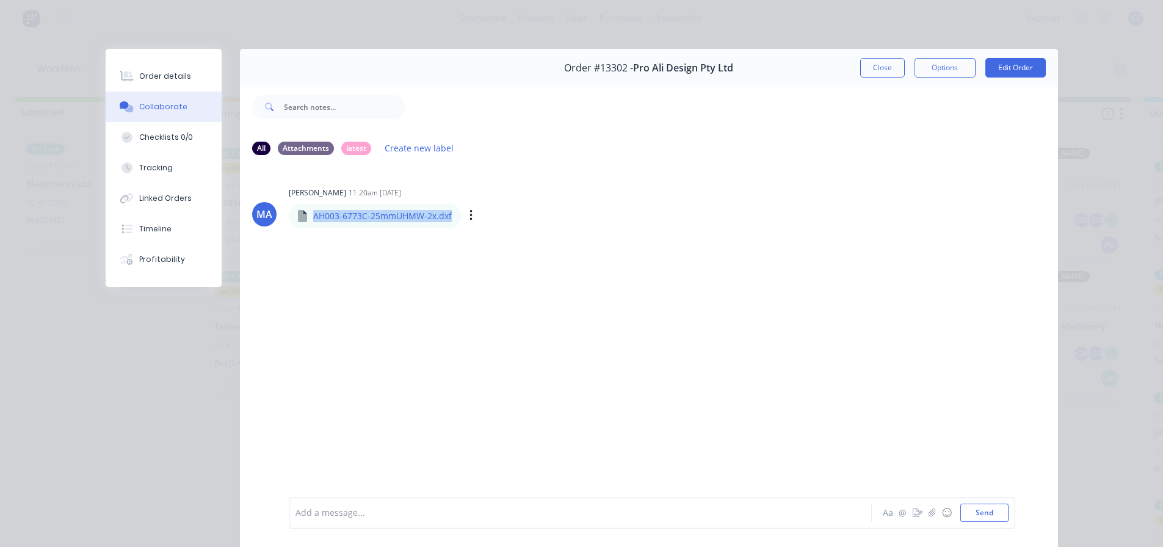
click at [307, 223] on div "AH003-6773C-25mmUHMW-2x.dxf" at bounding box center [375, 216] width 172 height 24
click at [294, 148] on div "Attachments" at bounding box center [306, 147] width 56 height 13
click at [258, 143] on div "All" at bounding box center [261, 147] width 18 height 13
drag, startPoint x: 309, startPoint y: 217, endPoint x: 457, endPoint y: 216, distance: 147.7
click at [457, 216] on div "AH003-6773C-25mmUHMW-2x.dxf Labels Download" at bounding box center [443, 216] width 308 height 26
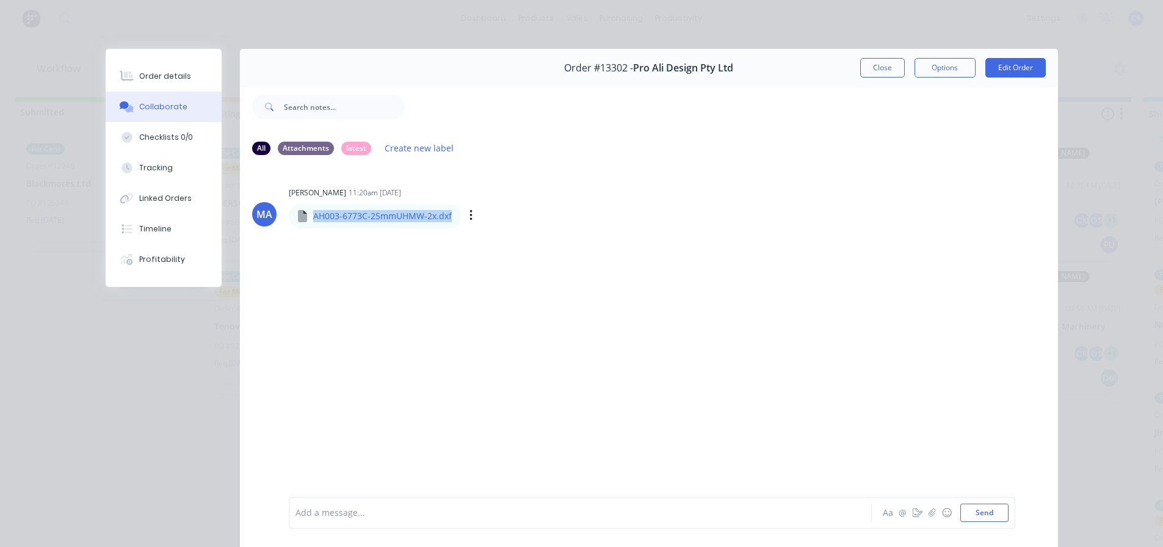
copy p "AH003-6773C-25mmUHMW-2x.dxf"
click at [910, 26] on div "Order details Collaborate Checklists 0/0 Tracking Linked Orders Timeline Profit…" at bounding box center [581, 273] width 1163 height 547
drag, startPoint x: 877, startPoint y: 72, endPoint x: 847, endPoint y: 82, distance: 31.1
click at [875, 72] on button "Close" at bounding box center [882, 68] width 45 height 20
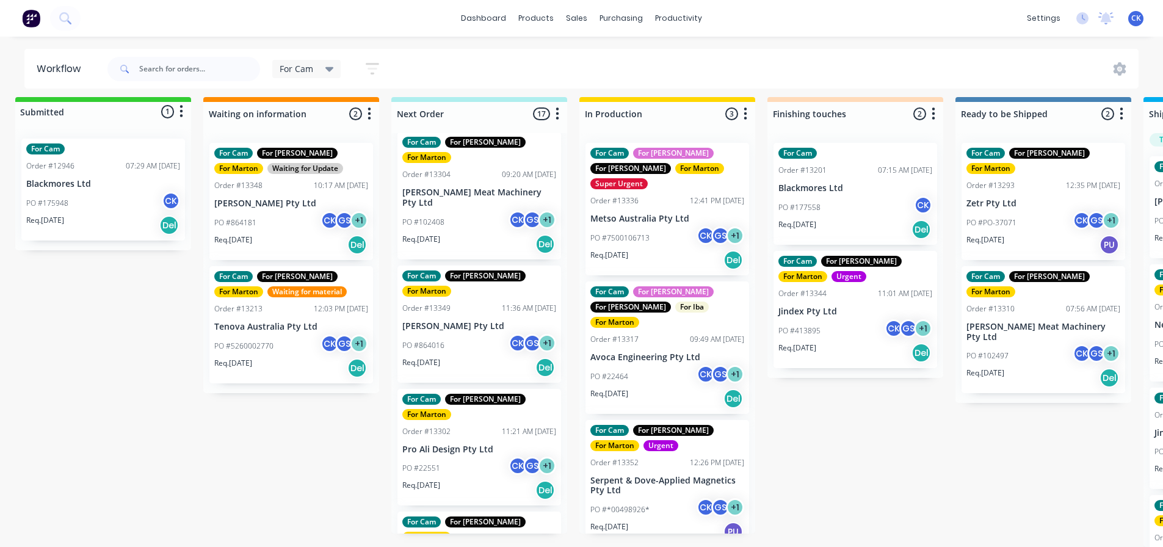
click at [864, 436] on div "Submitted 1 Status colour #32CD32 hex #32CD32 Save Cancel Summaries Total order…" at bounding box center [821, 322] width 1682 height 450
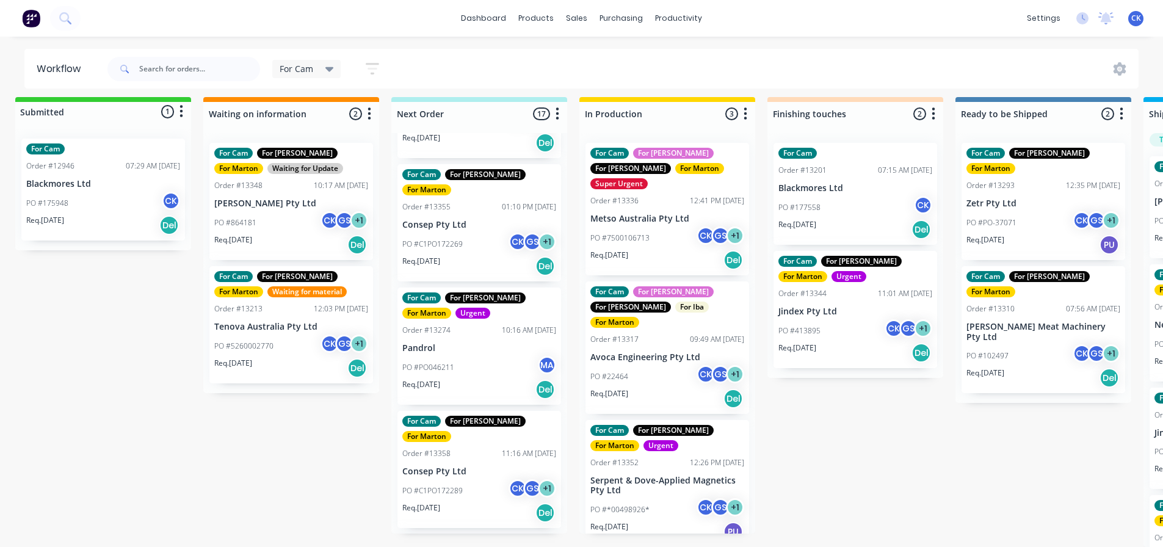
scroll to position [1465, 0]
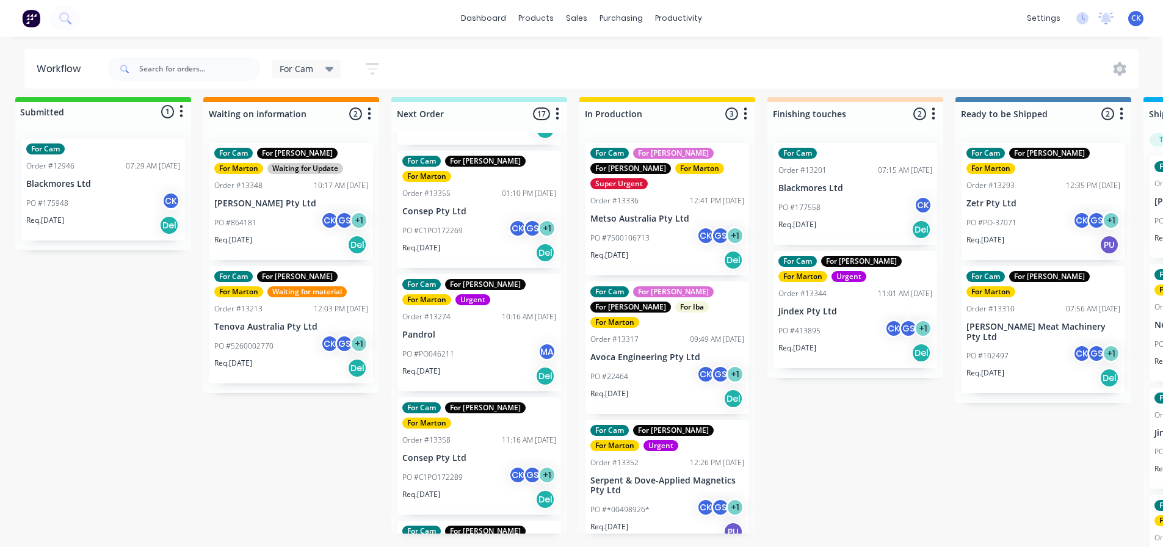
click at [471, 366] on div "Req. 15/10/25 Del" at bounding box center [479, 376] width 154 height 21
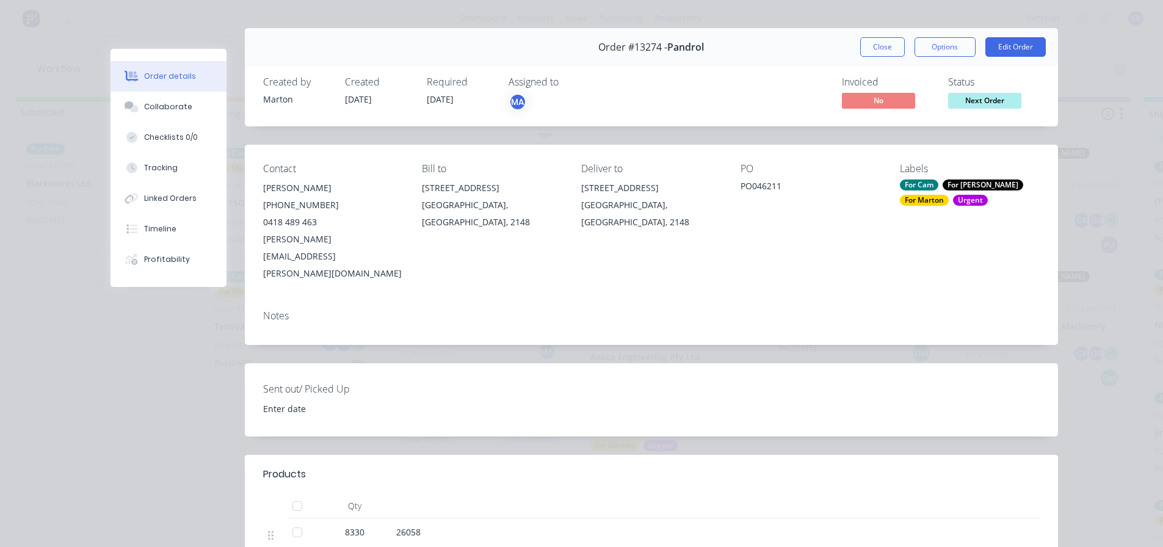
scroll to position [0, 0]
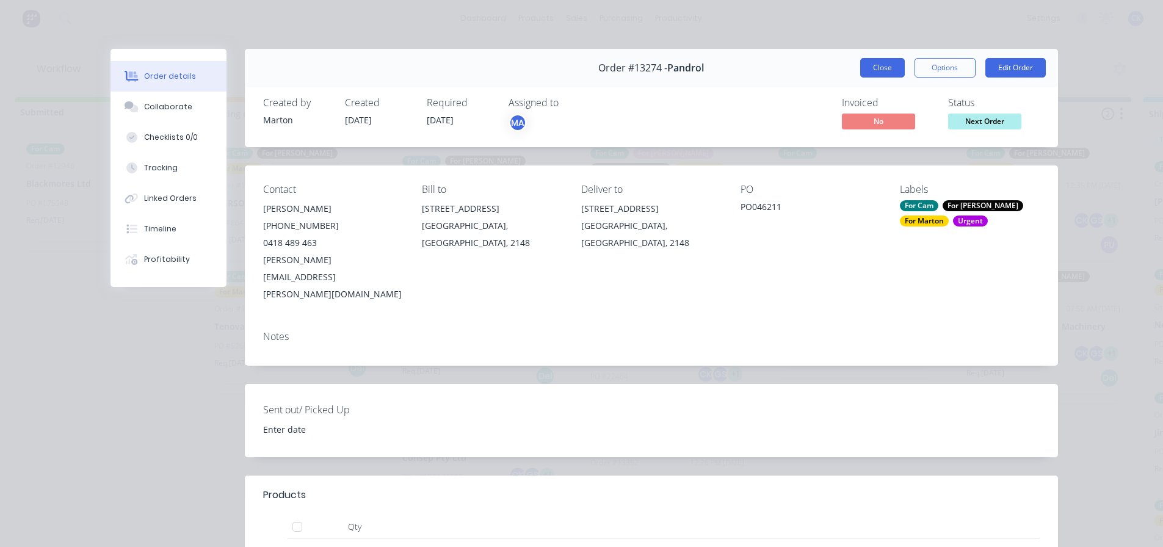
click at [894, 72] on button "Close" at bounding box center [882, 68] width 45 height 20
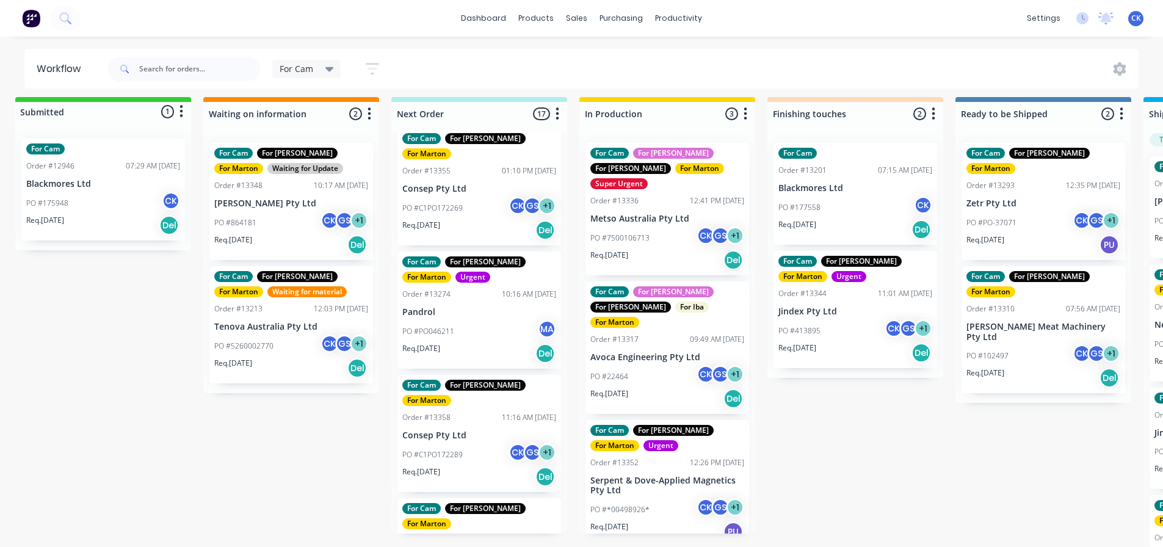
scroll to position [1500, 0]
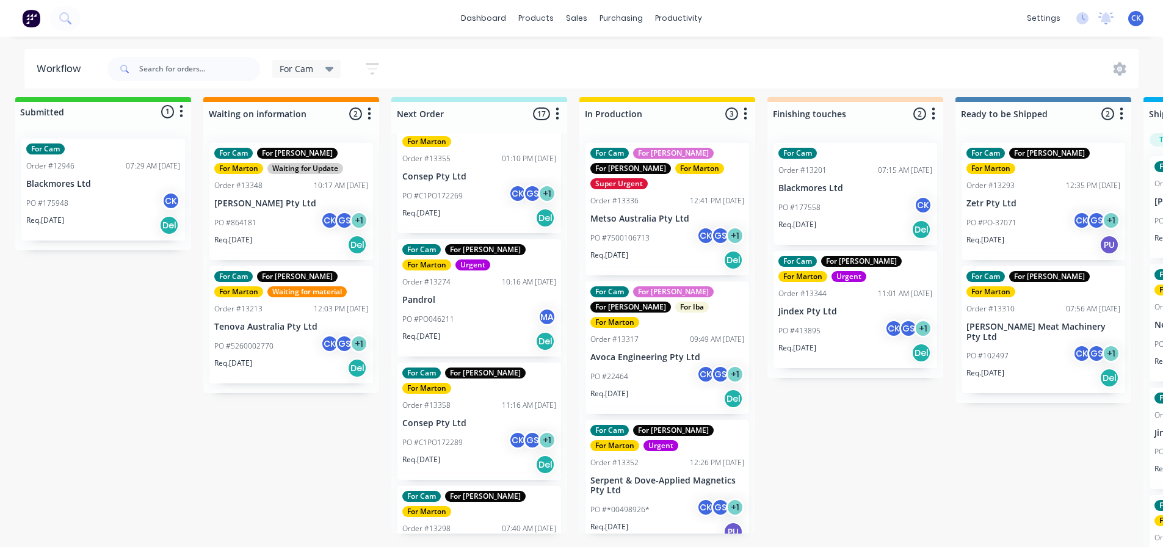
click at [993, 429] on div "Submitted 1 Status colour #32CD32 hex #32CD32 Save Cancel Summaries Total order…" at bounding box center [821, 322] width 1682 height 450
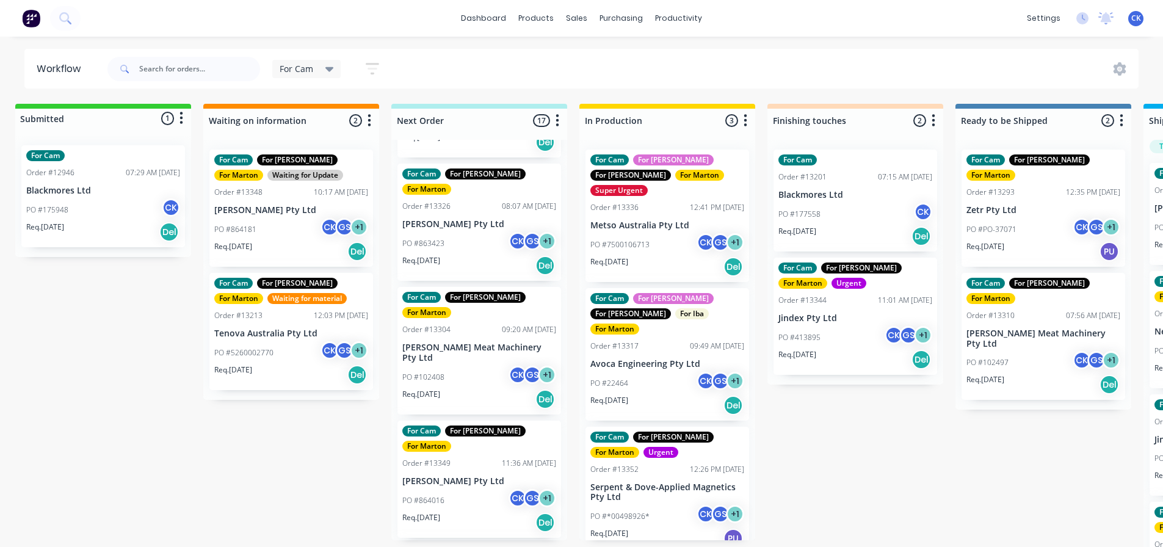
scroll to position [0, 0]
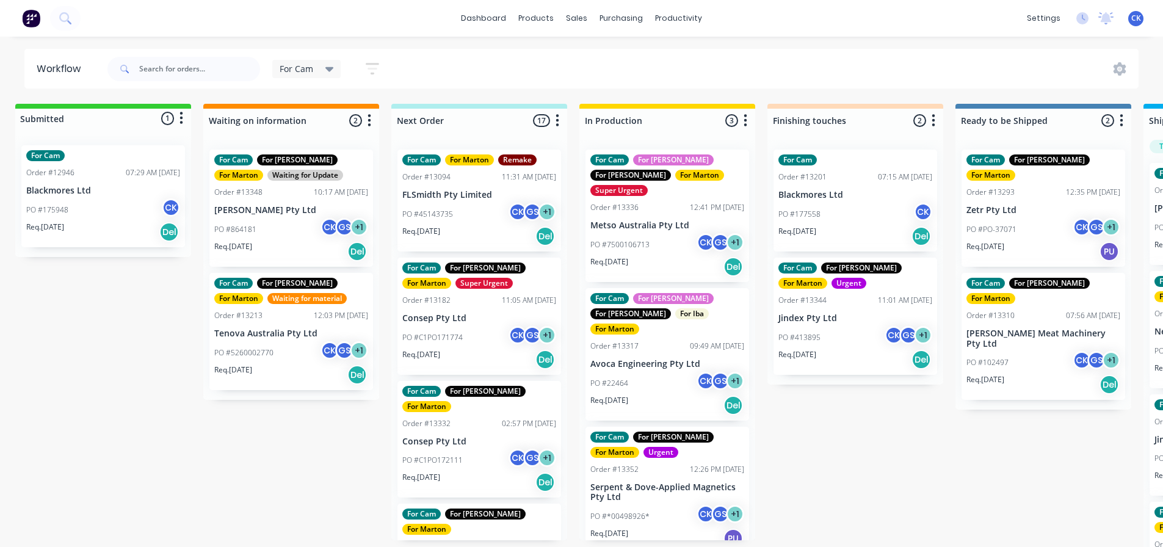
click at [465, 208] on div "PO #45143735 CK GS + 1" at bounding box center [479, 214] width 154 height 23
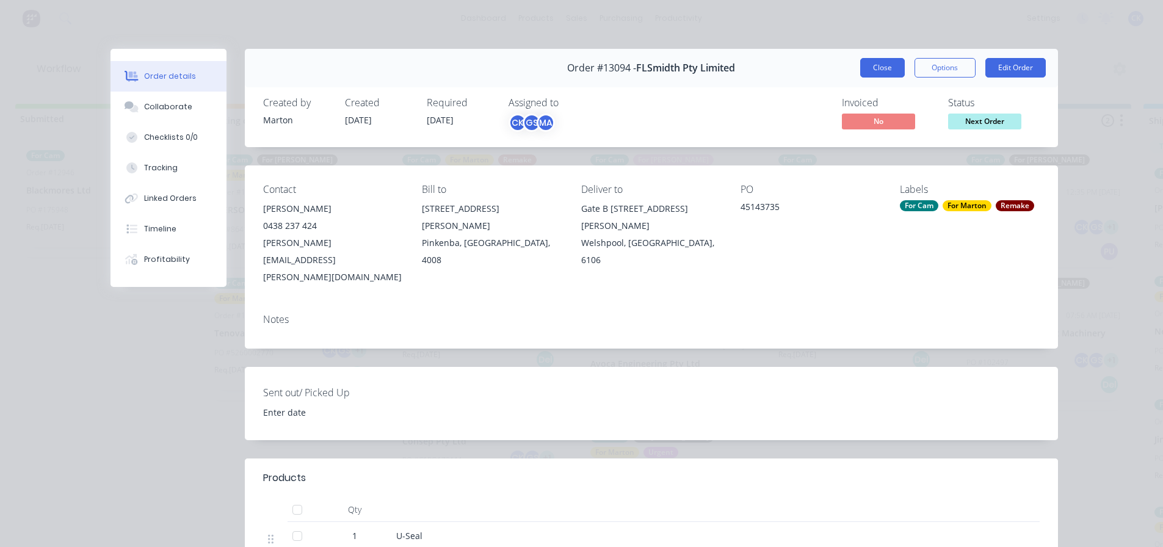
click at [869, 62] on button "Close" at bounding box center [882, 68] width 45 height 20
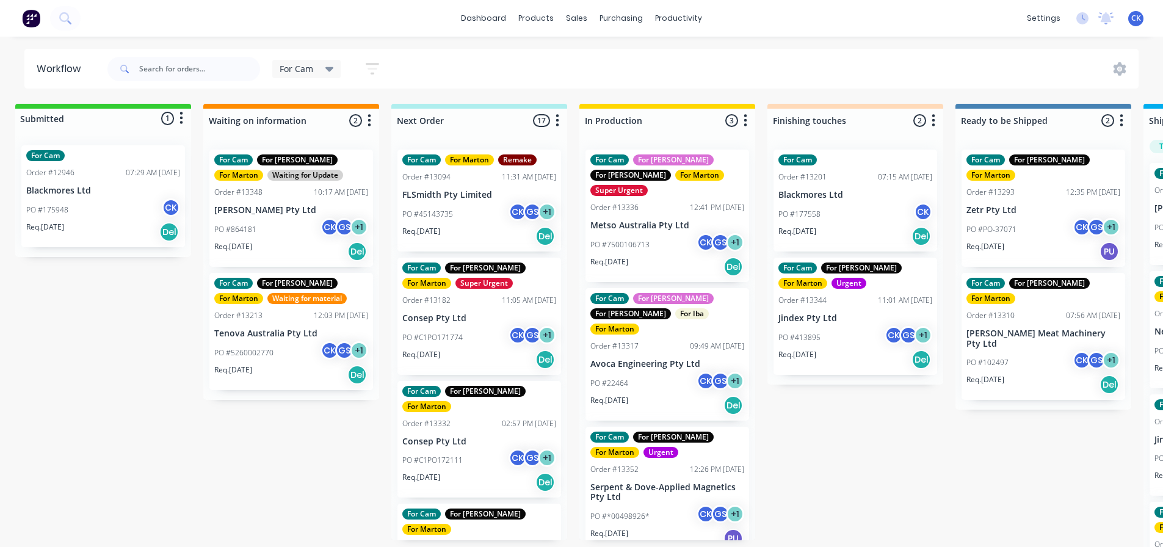
click at [491, 313] on p "Consep Pty Ltd" at bounding box center [479, 318] width 154 height 10
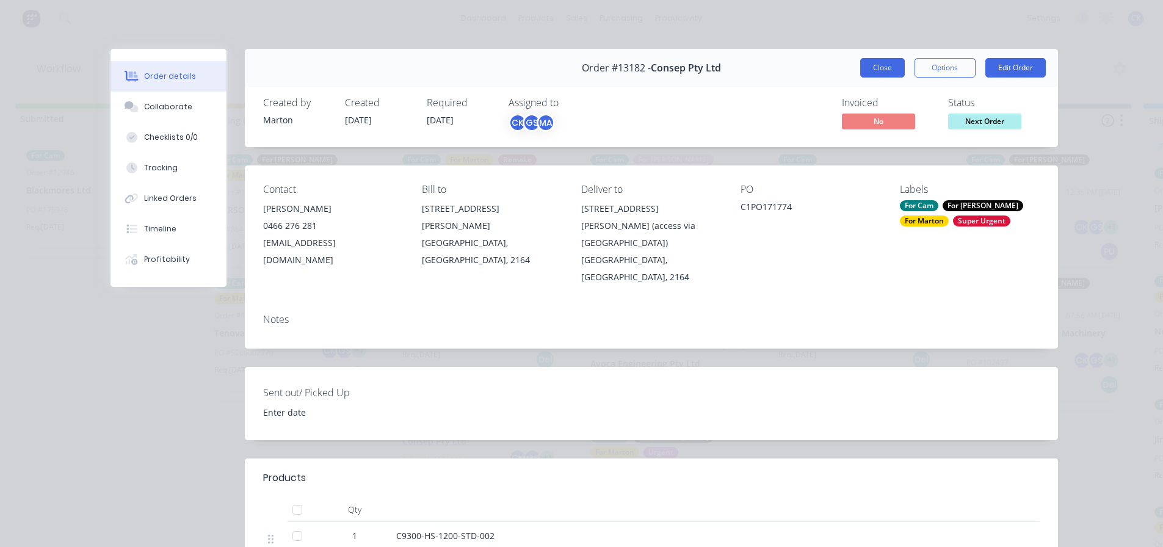
click at [877, 72] on button "Close" at bounding box center [882, 68] width 45 height 20
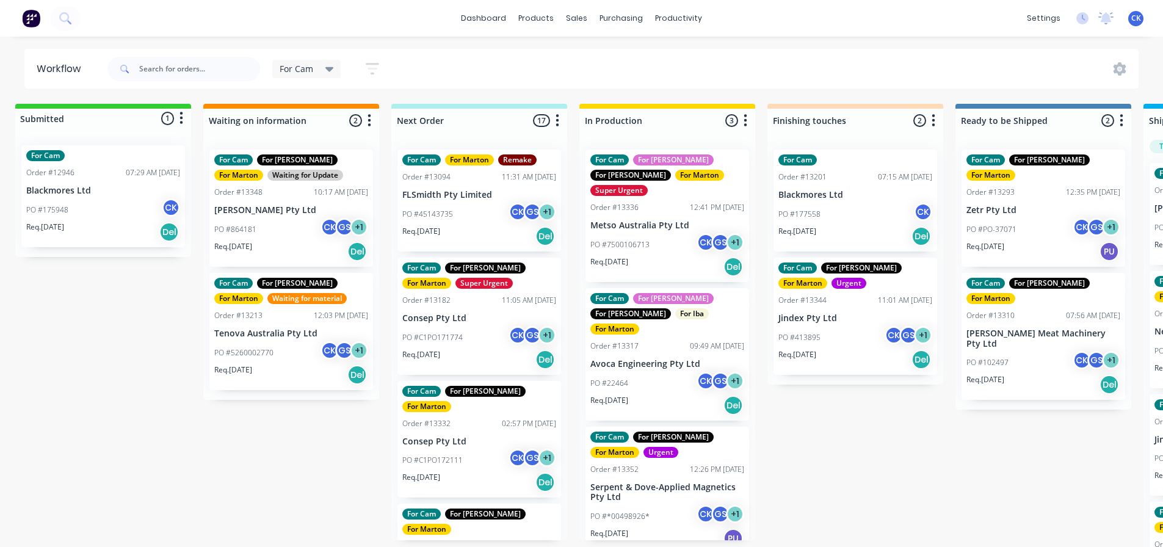
click at [328, 71] on icon at bounding box center [329, 69] width 9 height 5
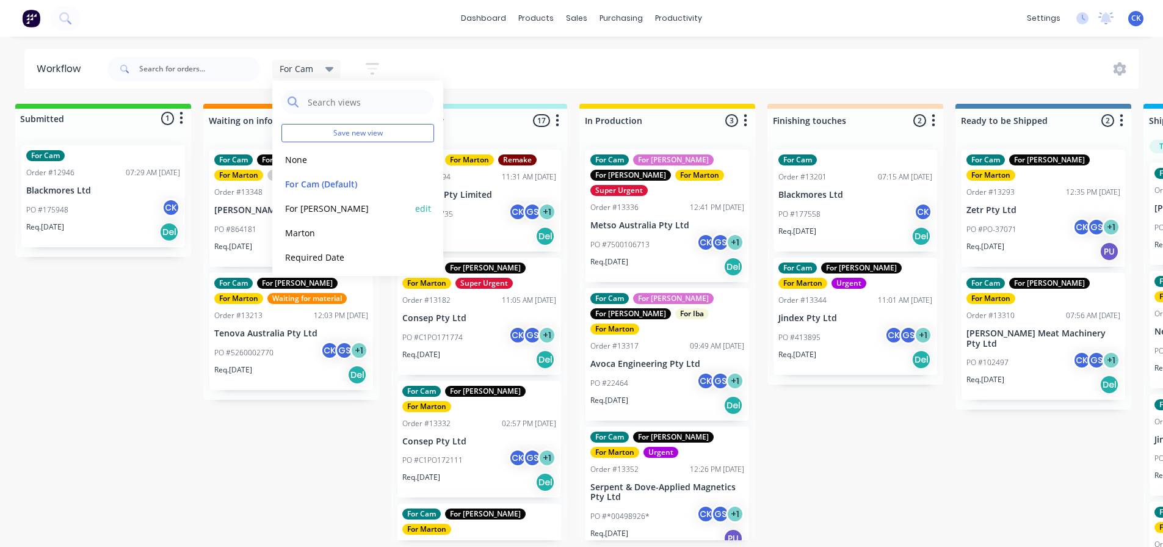
click at [303, 204] on button "For [PERSON_NAME]" at bounding box center [346, 208] width 130 height 14
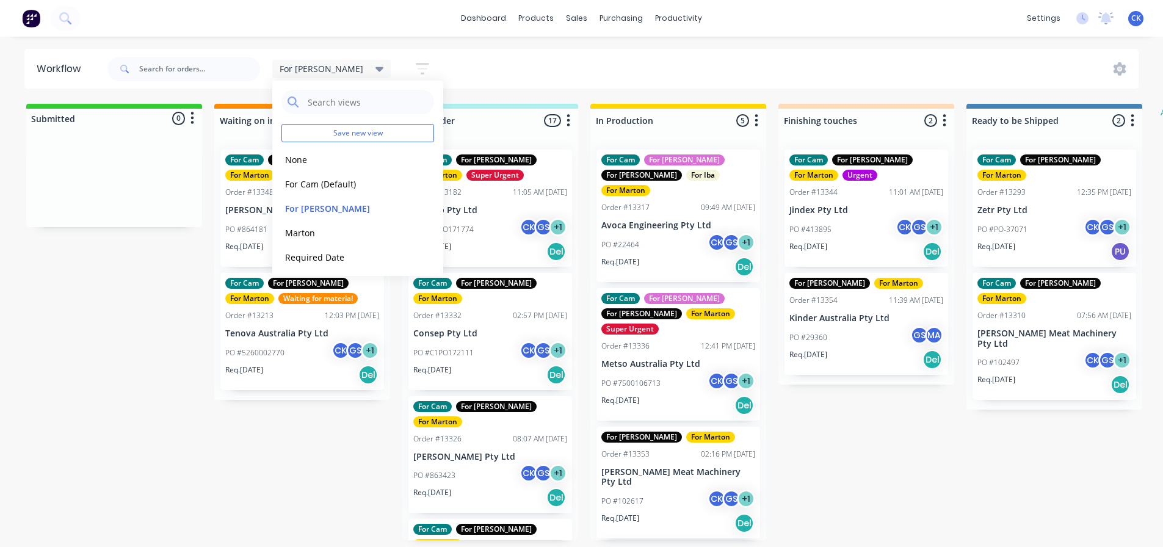
click at [671, 79] on div "For Gary Save new view None edit For Cam (Default) edit For Gary edit Marton ed…" at bounding box center [622, 69] width 1034 height 37
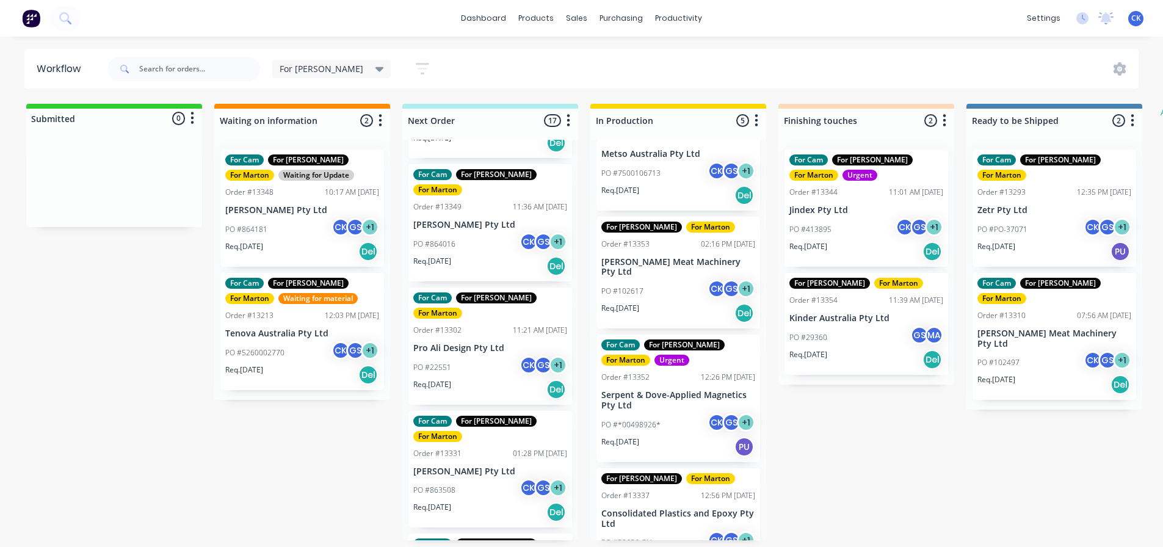
scroll to position [2, 0]
click at [684, 413] on div "PO #*00498926* CK GS + 1" at bounding box center [678, 424] width 154 height 23
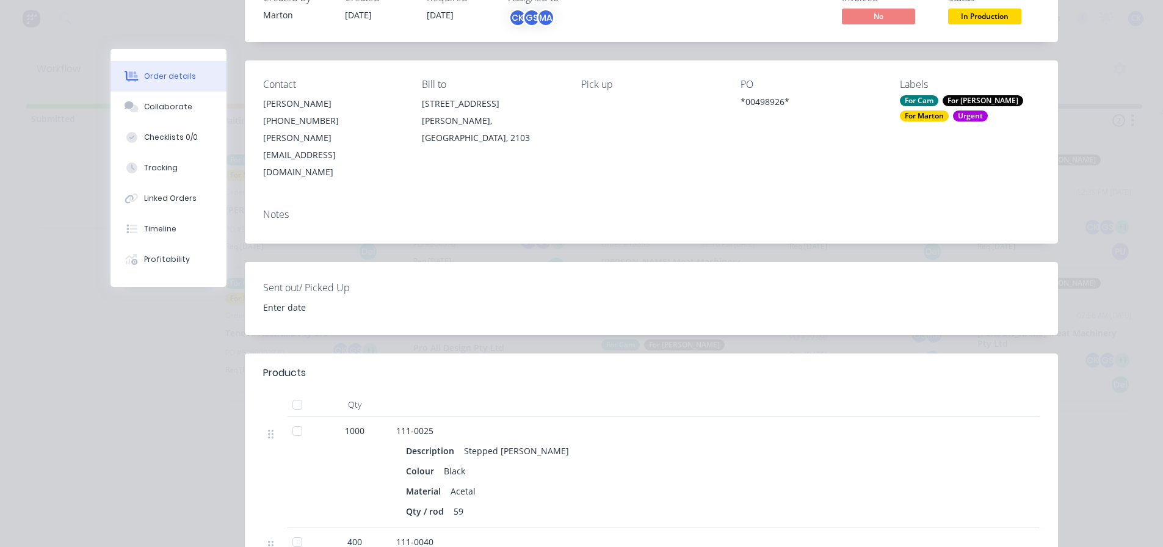
scroll to position [122, 0]
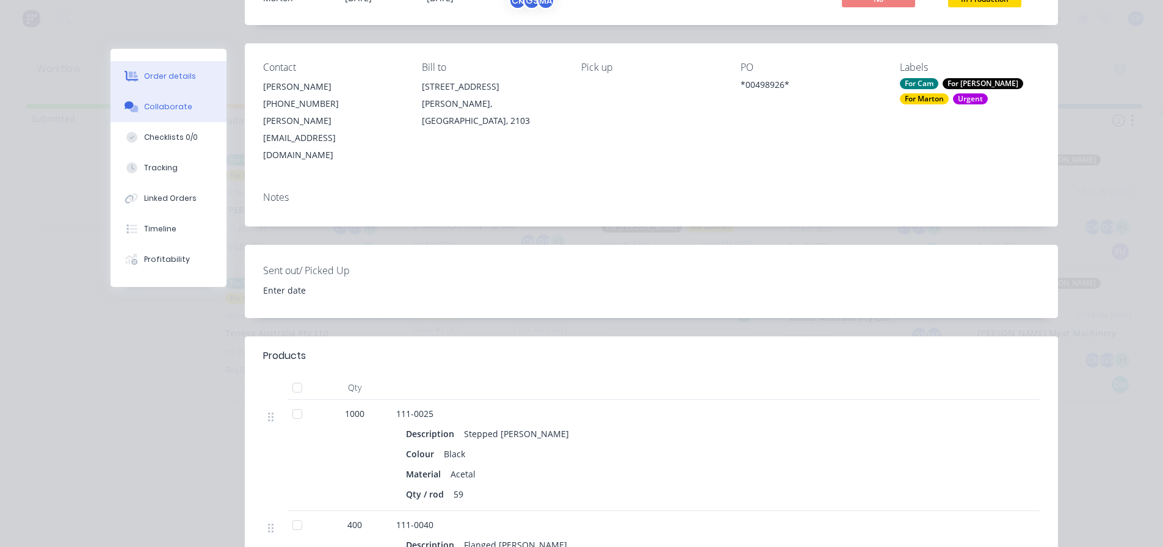
click at [158, 111] on div "Collaborate" at bounding box center [168, 106] width 48 height 11
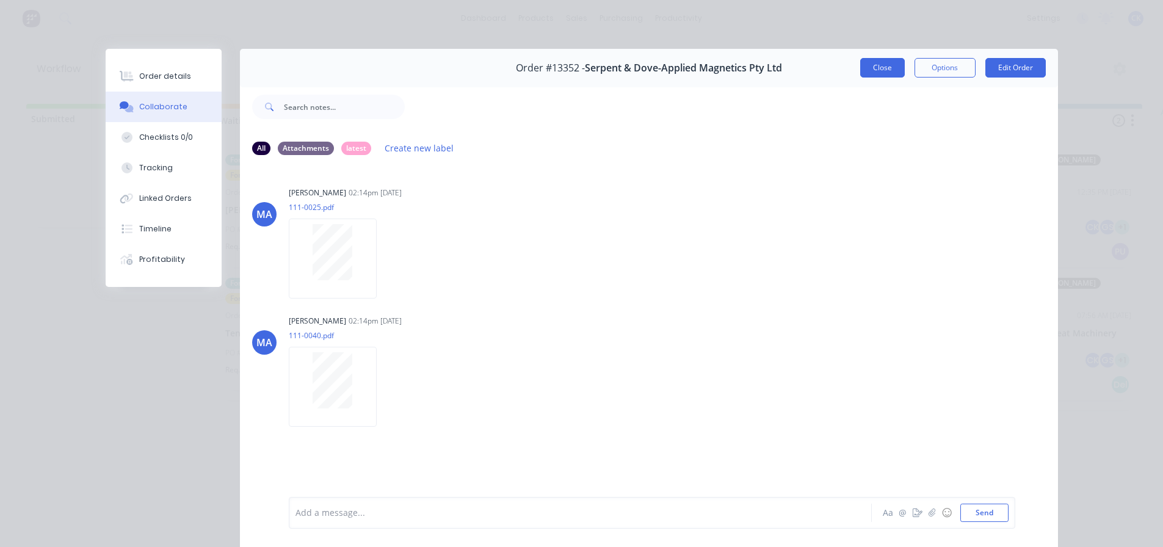
click at [862, 63] on button "Close" at bounding box center [882, 68] width 45 height 20
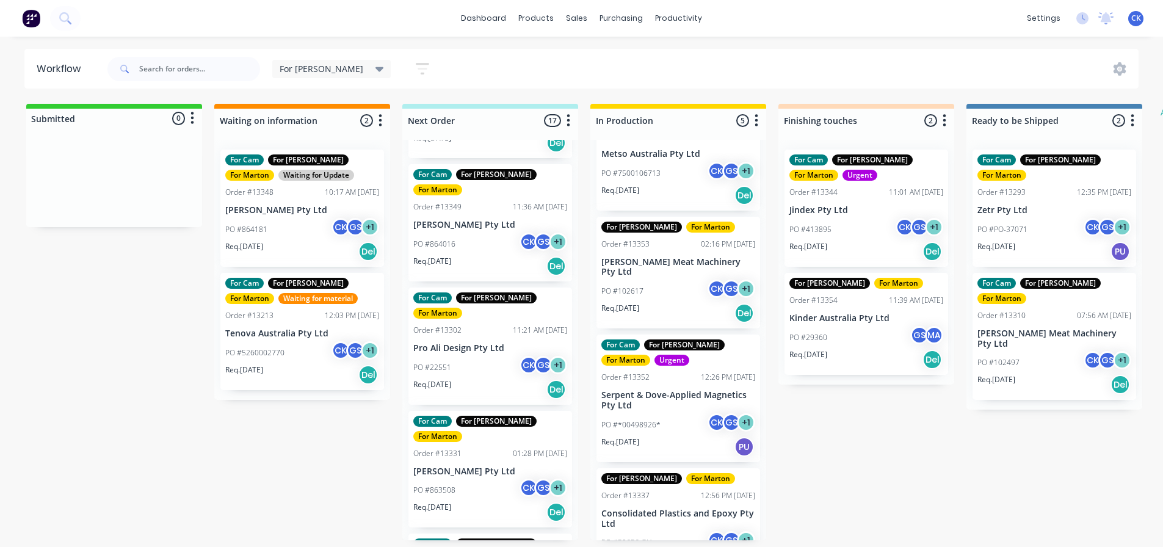
click at [313, 72] on span "For [PERSON_NAME]" at bounding box center [322, 68] width 84 height 13
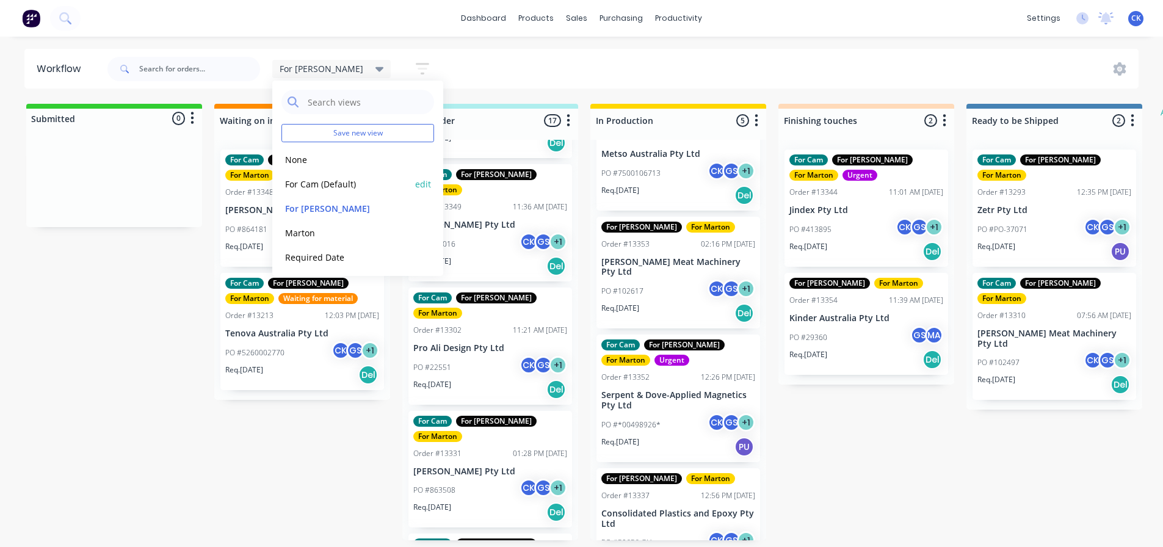
click at [316, 176] on div "For Cam (Default) edit" at bounding box center [357, 184] width 153 height 24
click at [328, 178] on button "For Cam (Default)" at bounding box center [346, 184] width 130 height 14
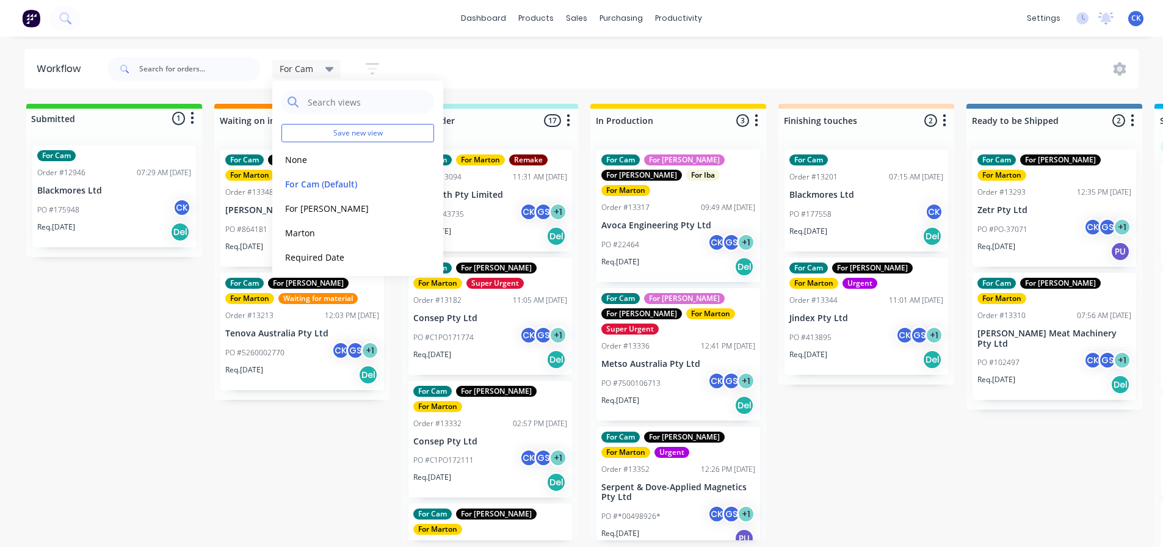
click at [607, 63] on div "For Cam Save new view None edit For Cam (Default) edit For Gary edit Marton edi…" at bounding box center [622, 69] width 1034 height 37
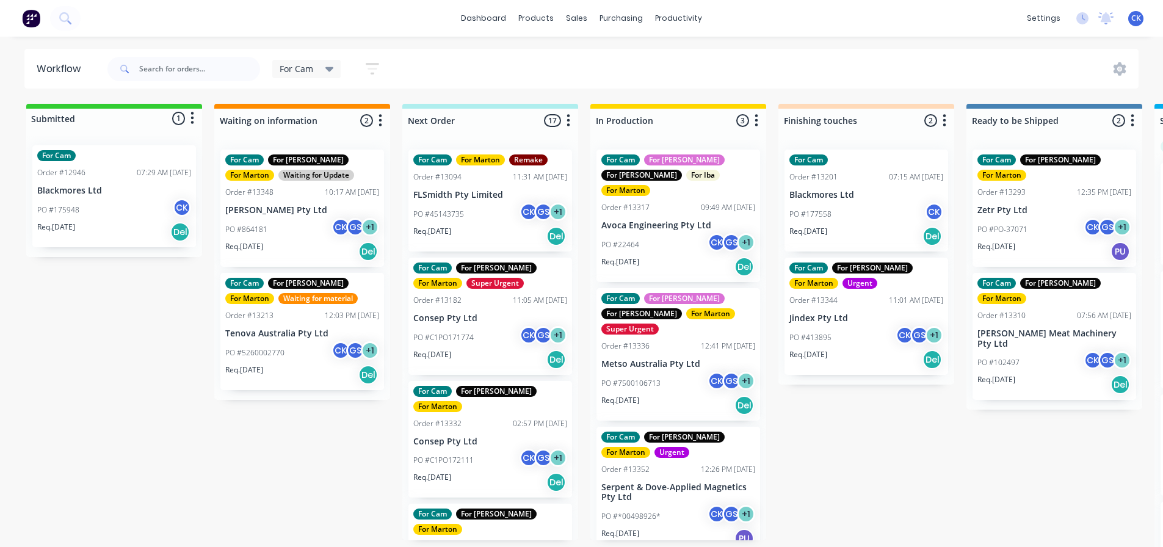
click at [466, 281] on div "Super Urgent" at bounding box center [494, 283] width 57 height 11
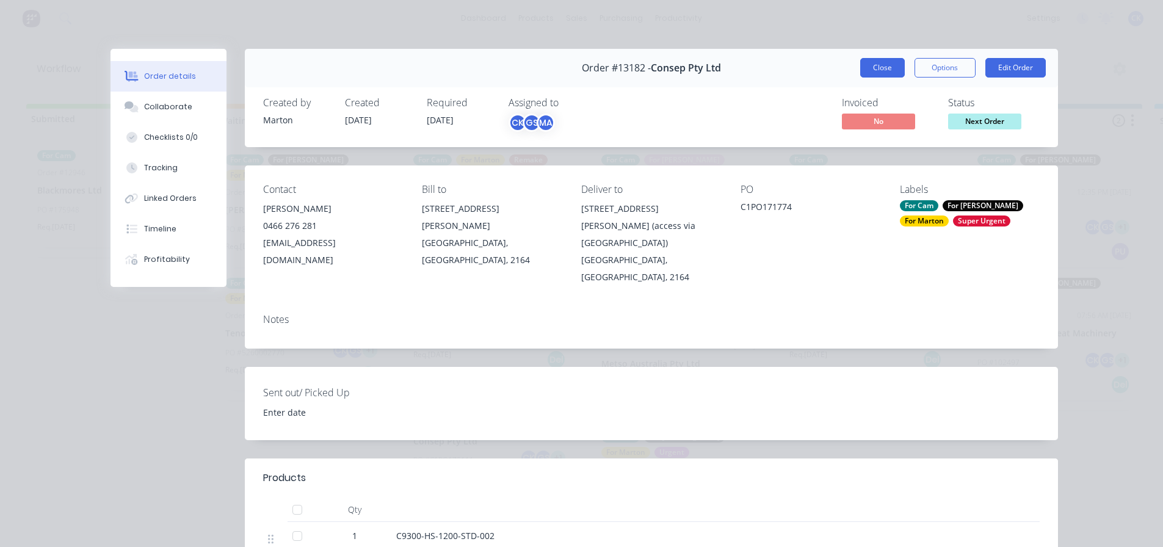
click at [866, 68] on button "Close" at bounding box center [882, 68] width 45 height 20
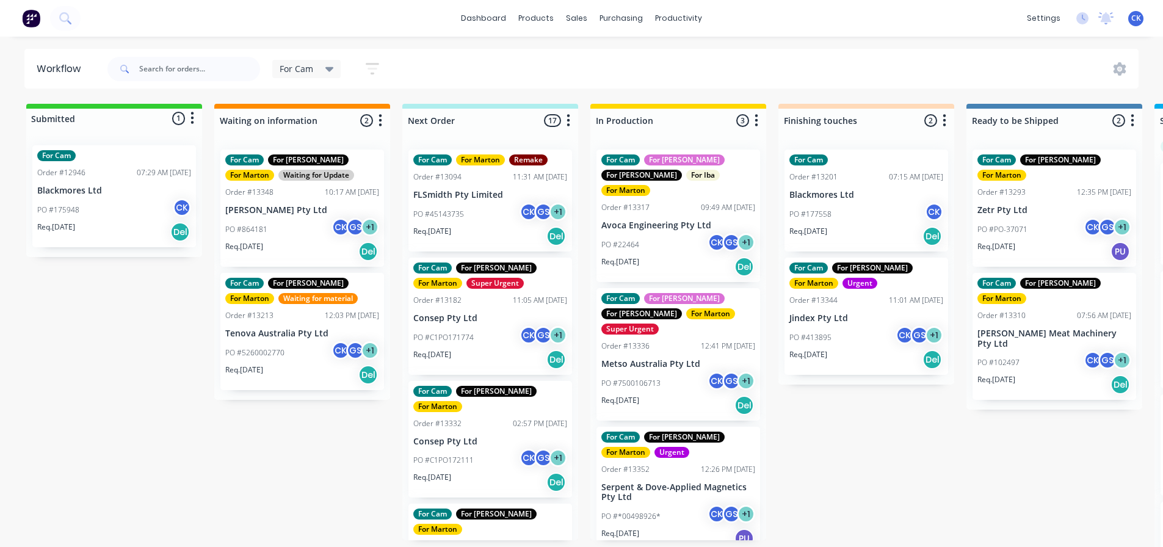
click at [500, 319] on p "Consep Pty Ltd" at bounding box center [490, 318] width 154 height 10
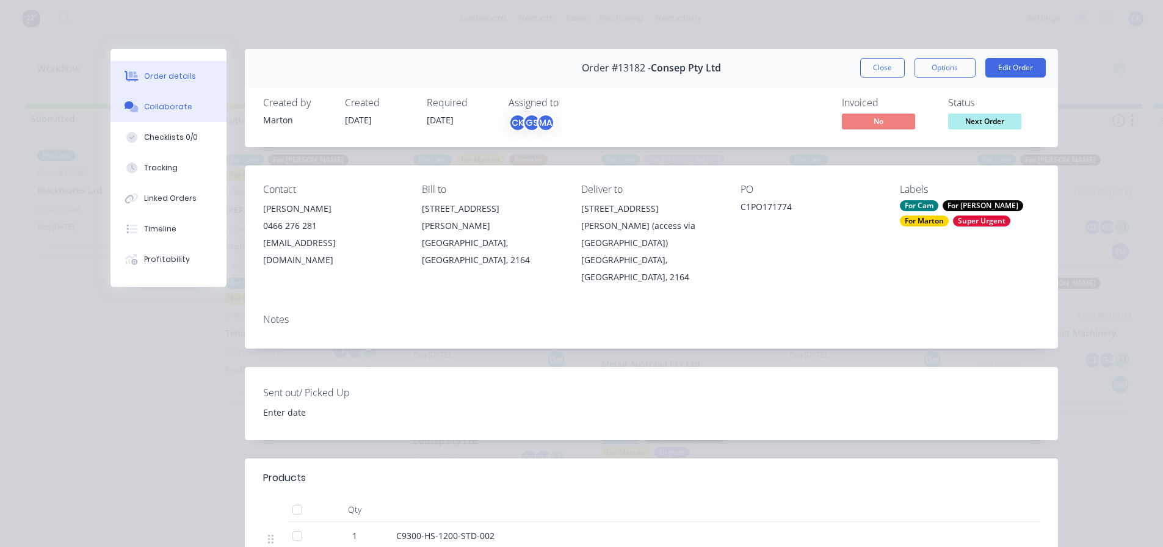
click at [175, 115] on button "Collaborate" at bounding box center [168, 107] width 116 height 31
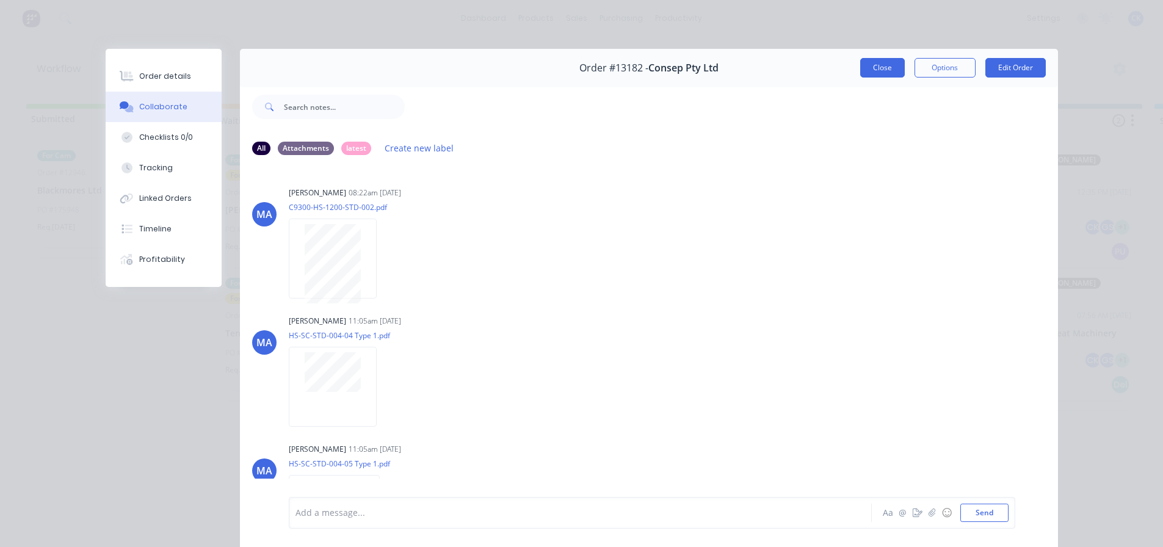
click at [886, 64] on button "Close" at bounding box center [882, 68] width 45 height 20
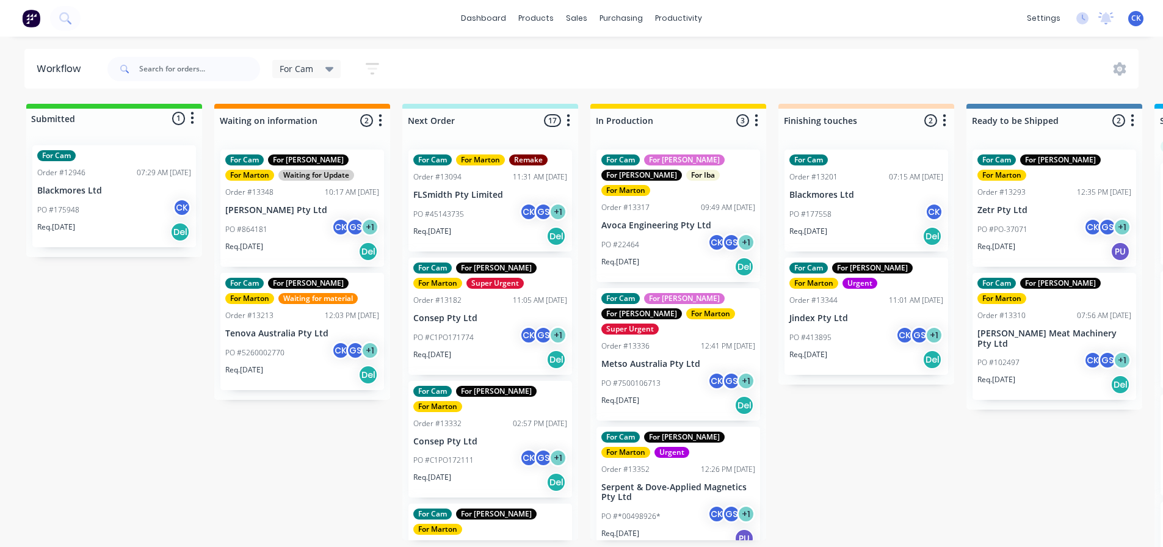
click at [499, 326] on div "PO #C1PO171774 CK GS + 1" at bounding box center [490, 337] width 154 height 23
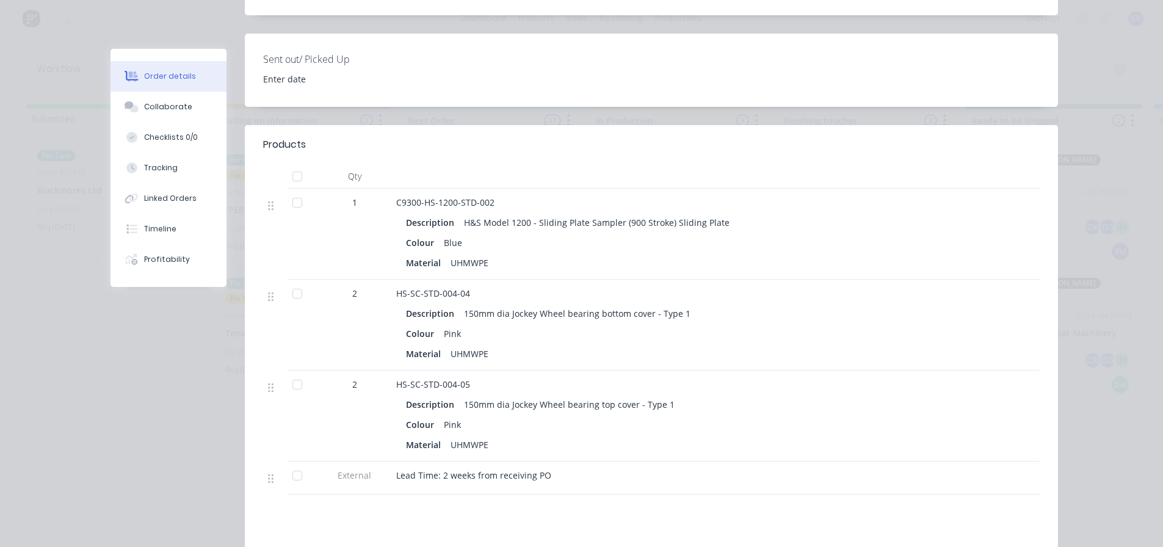
scroll to position [305, 0]
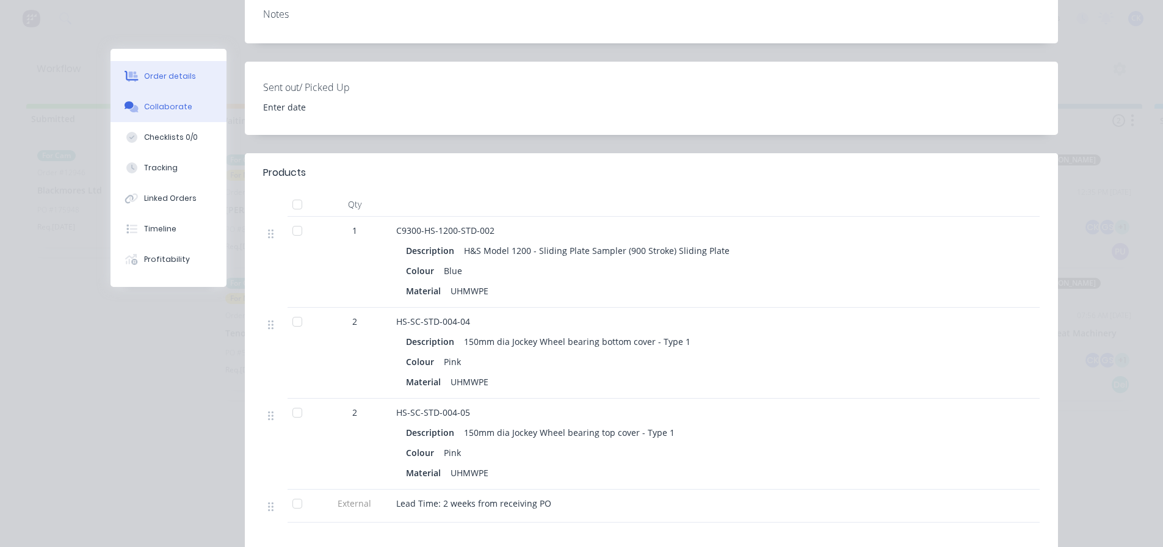
click at [178, 116] on button "Collaborate" at bounding box center [168, 107] width 116 height 31
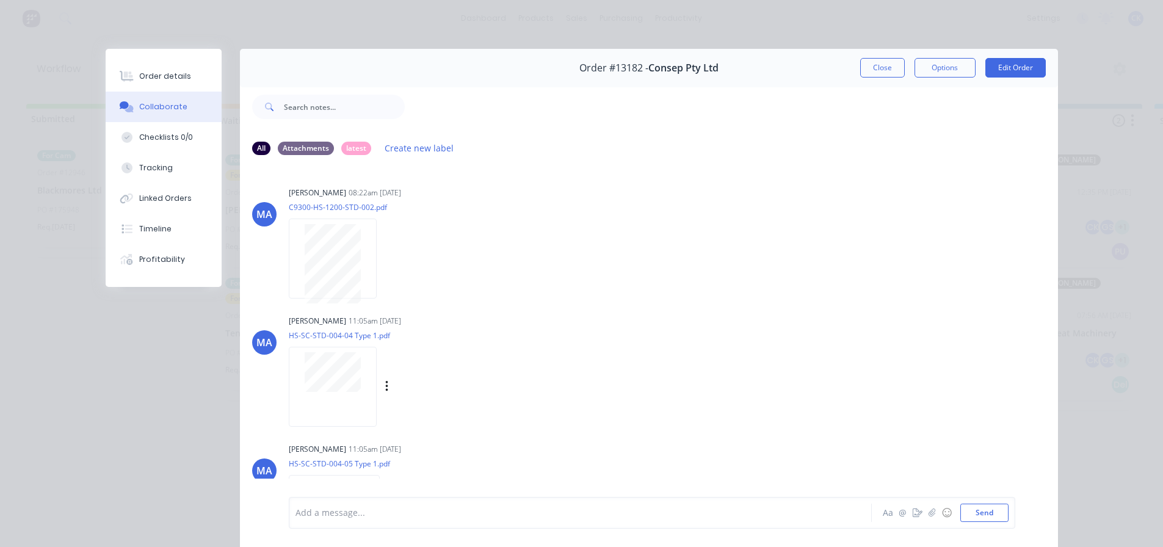
scroll to position [61, 0]
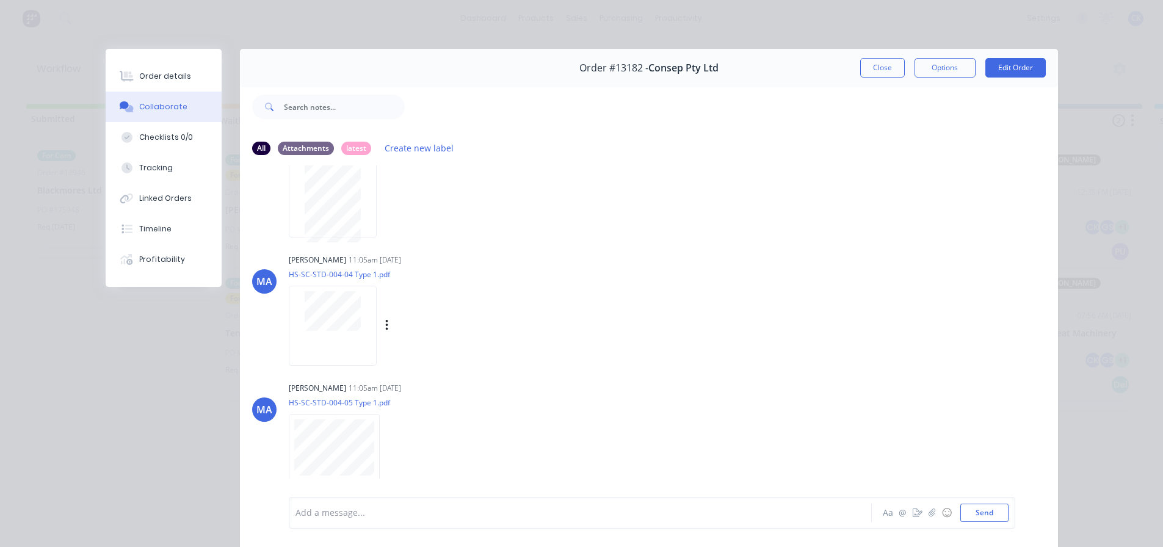
click at [314, 341] on div at bounding box center [333, 326] width 88 height 80
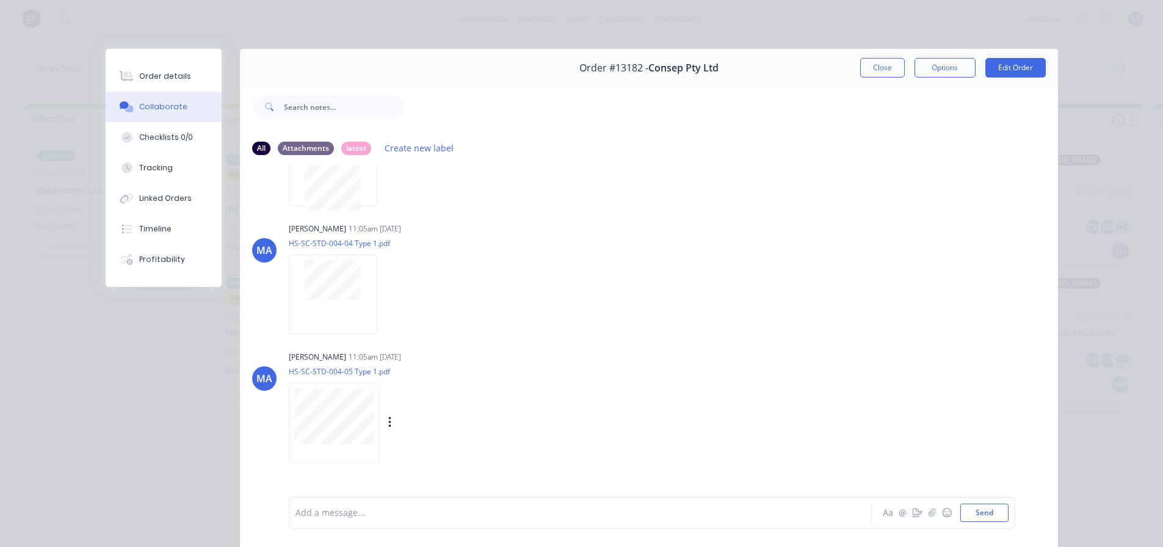
scroll to position [122, 0]
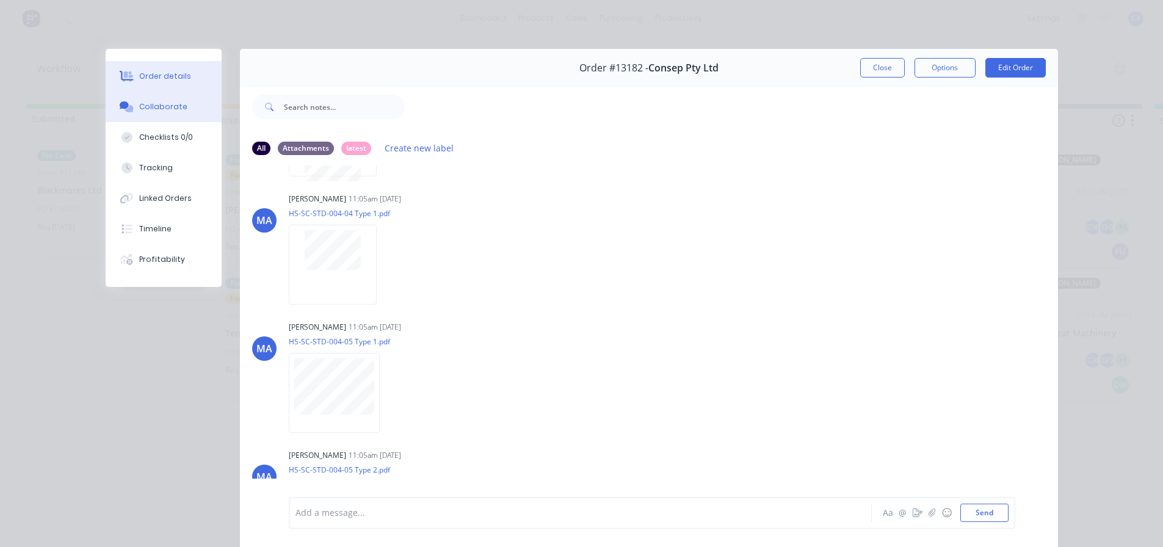
drag, startPoint x: 177, startPoint y: 74, endPoint x: 186, endPoint y: 74, distance: 8.6
click at [177, 74] on div "Order details" at bounding box center [165, 76] width 52 height 11
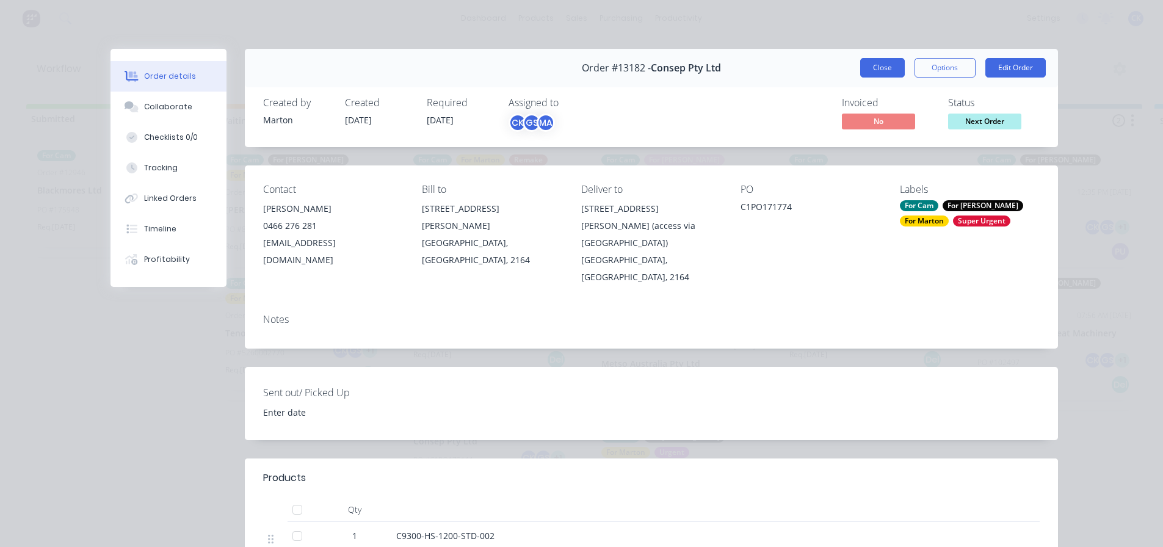
click at [864, 67] on button "Close" at bounding box center [882, 68] width 45 height 20
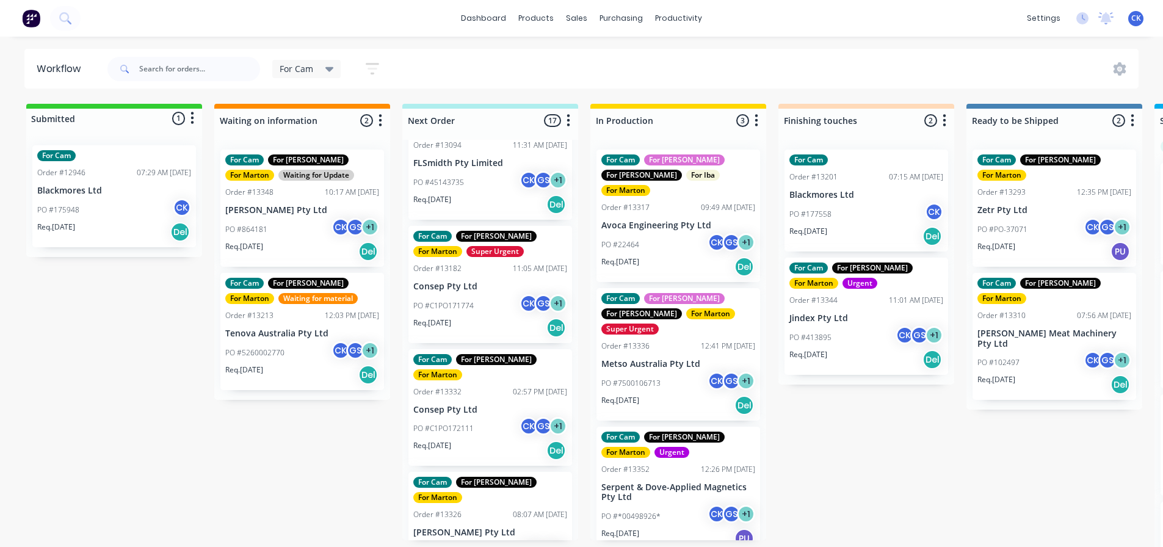
scroll to position [61, 0]
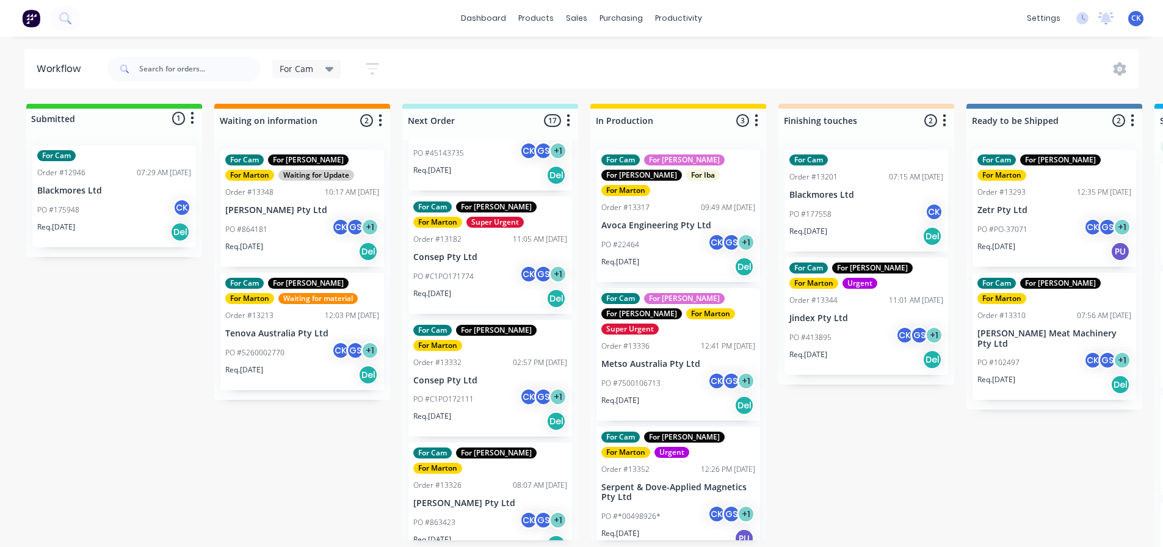
click at [450, 388] on div "PO #C1PO172111 CK GS + 1" at bounding box center [490, 399] width 154 height 23
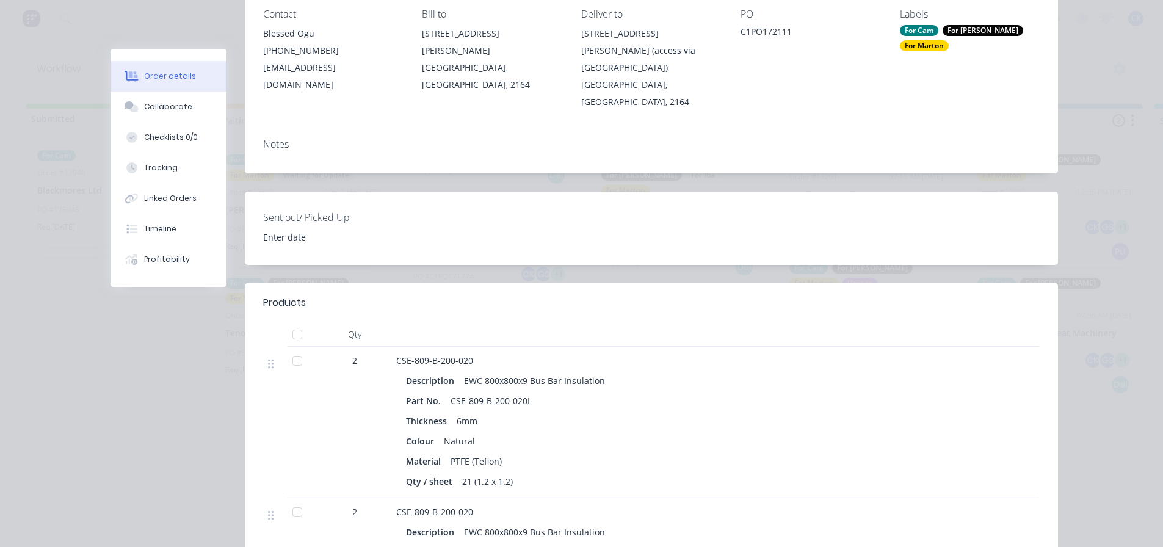
scroll to position [305, 0]
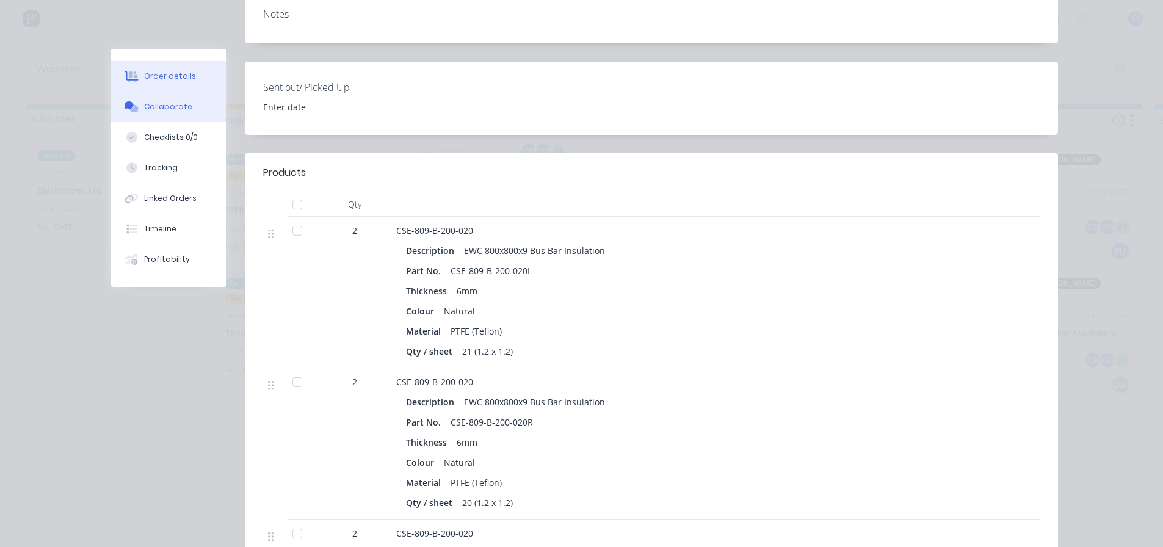
click at [182, 117] on button "Collaborate" at bounding box center [168, 107] width 116 height 31
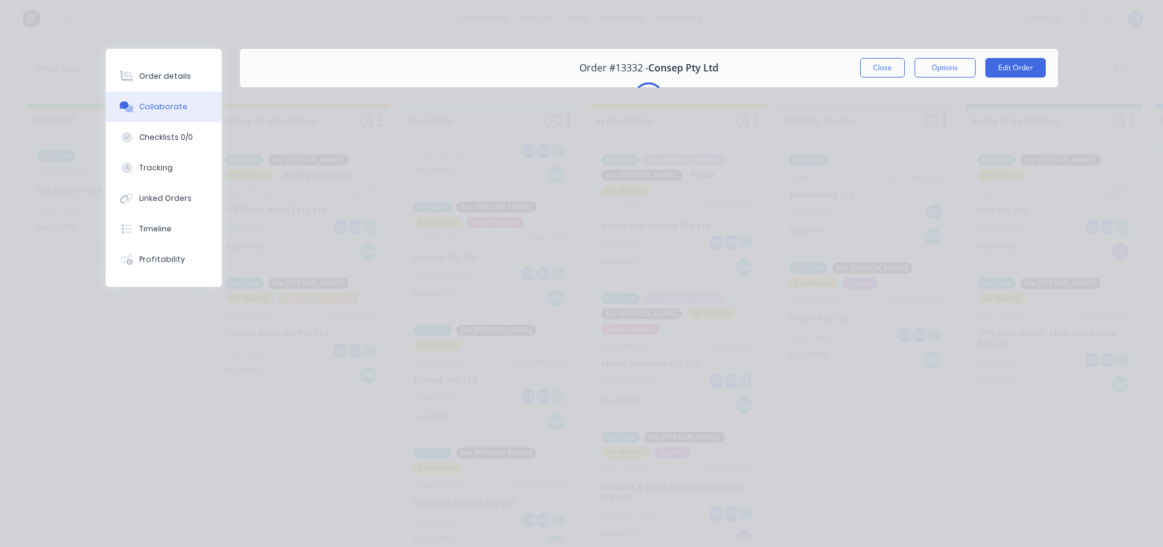
scroll to position [0, 0]
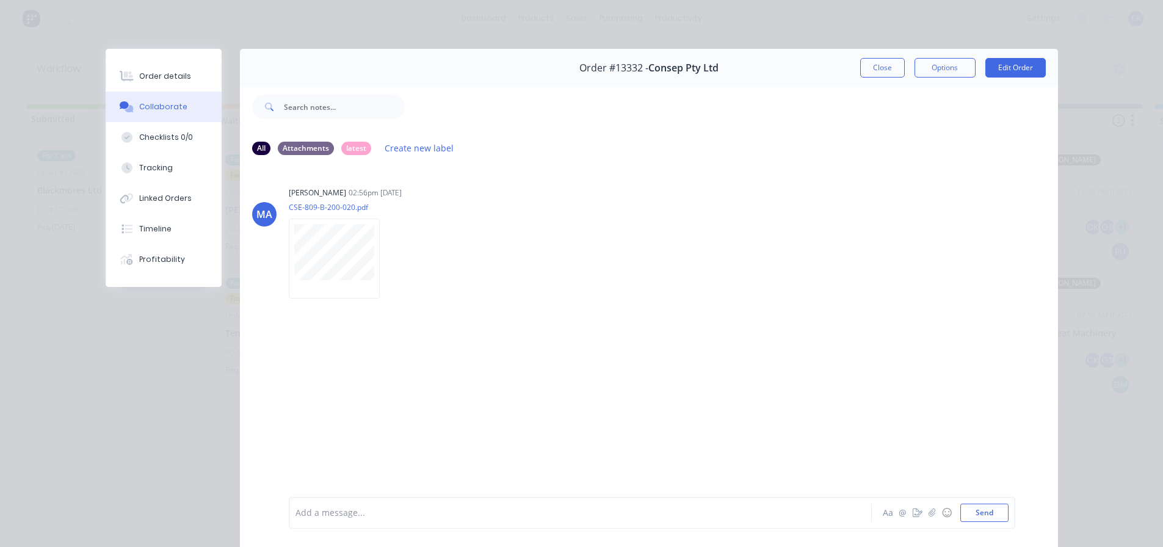
click at [873, 60] on button "Close" at bounding box center [882, 68] width 45 height 20
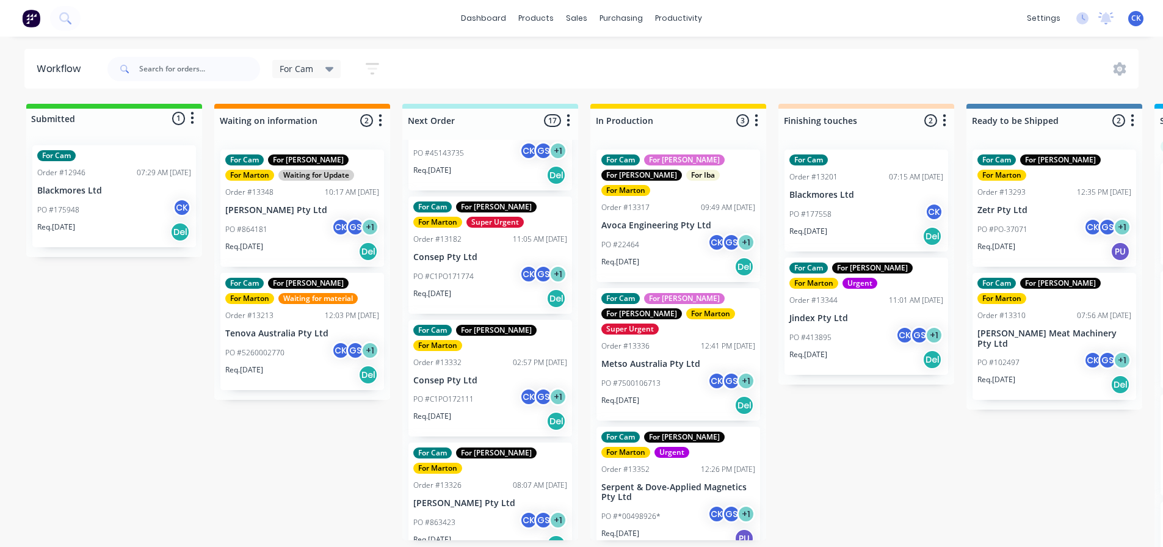
click at [493, 388] on div "PO #C1PO172111 CK GS + 1" at bounding box center [490, 399] width 154 height 23
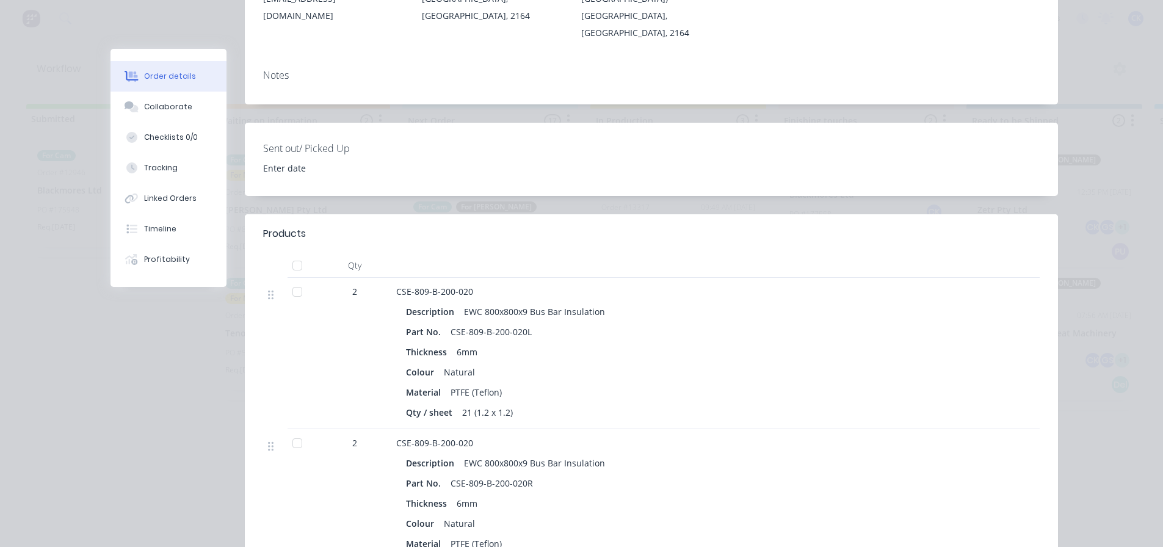
scroll to position [366, 0]
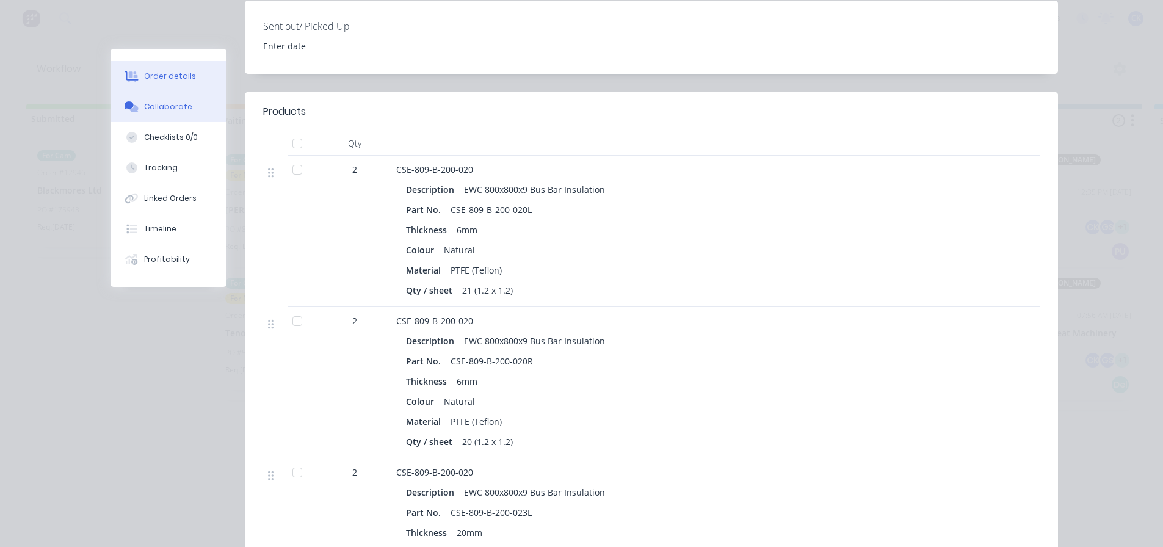
click at [161, 115] on button "Collaborate" at bounding box center [168, 107] width 116 height 31
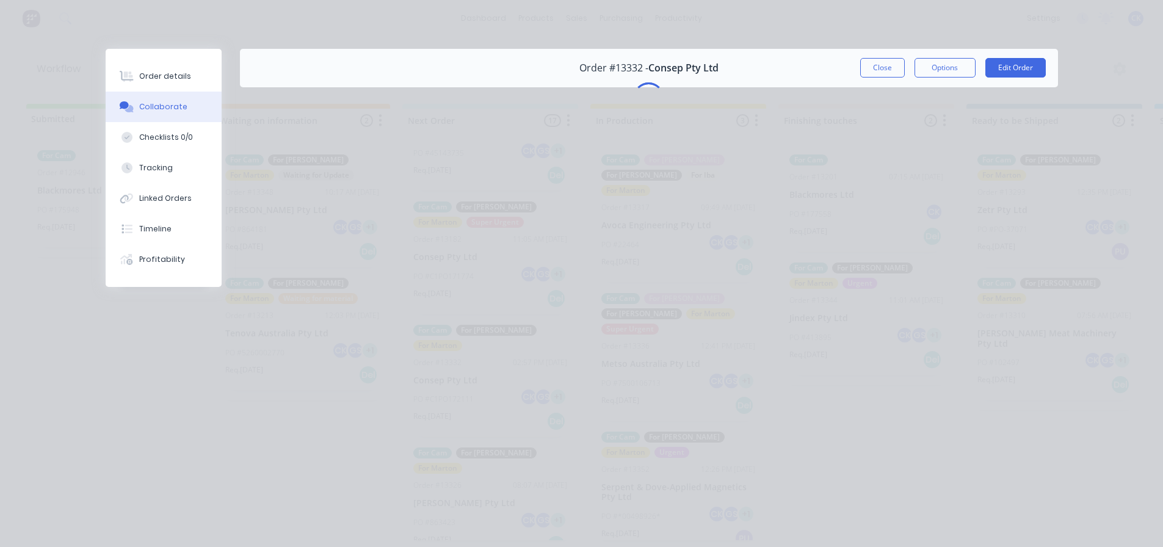
scroll to position [0, 0]
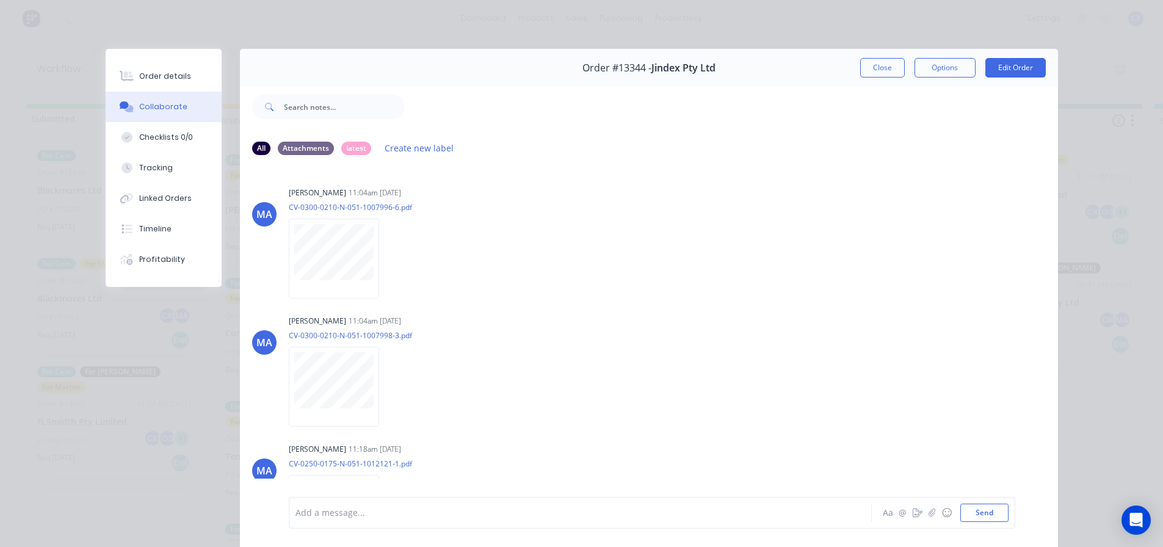
scroll to position [61, 0]
